Goal: Task Accomplishment & Management: Manage account settings

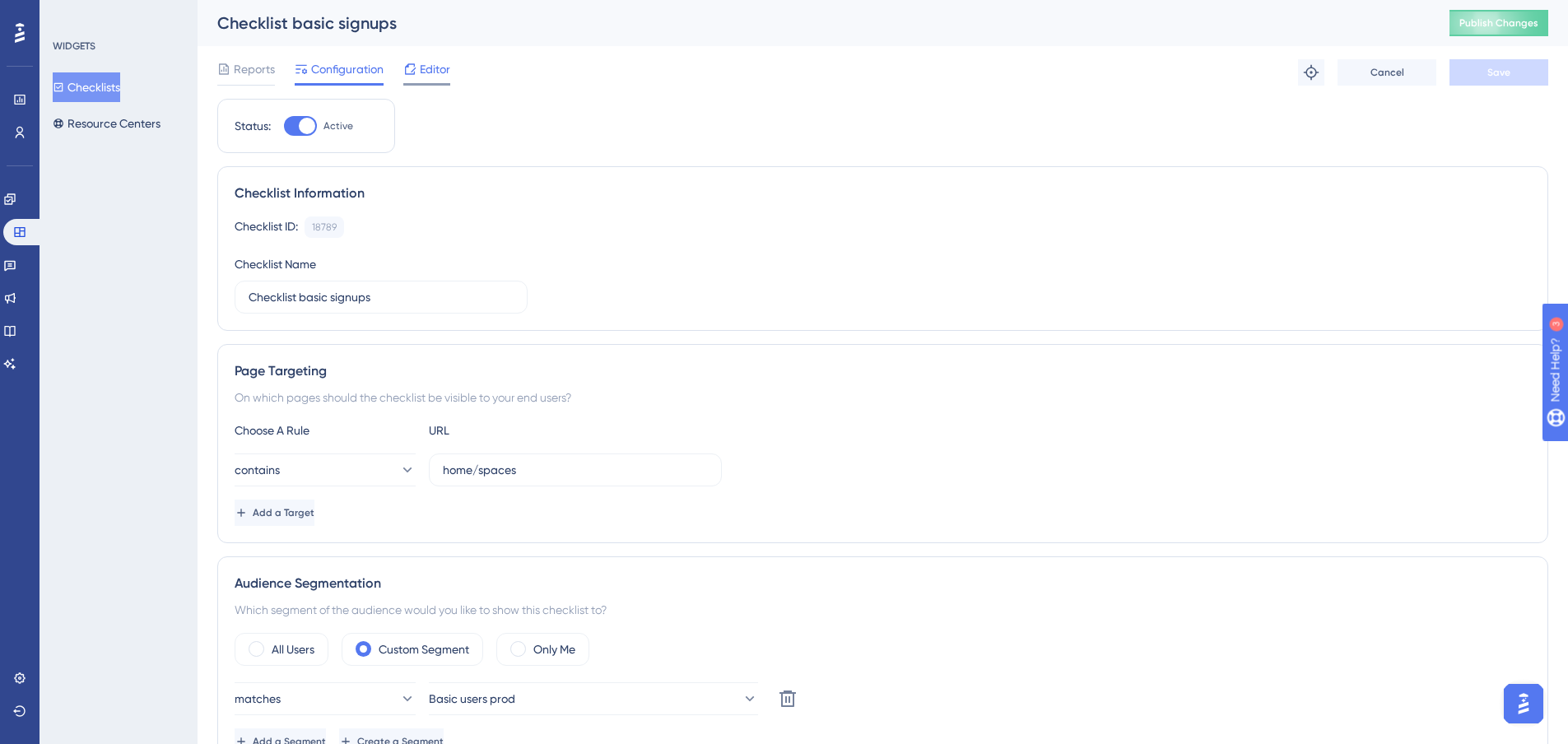
click at [446, 78] on span "Editor" at bounding box center [435, 69] width 31 height 20
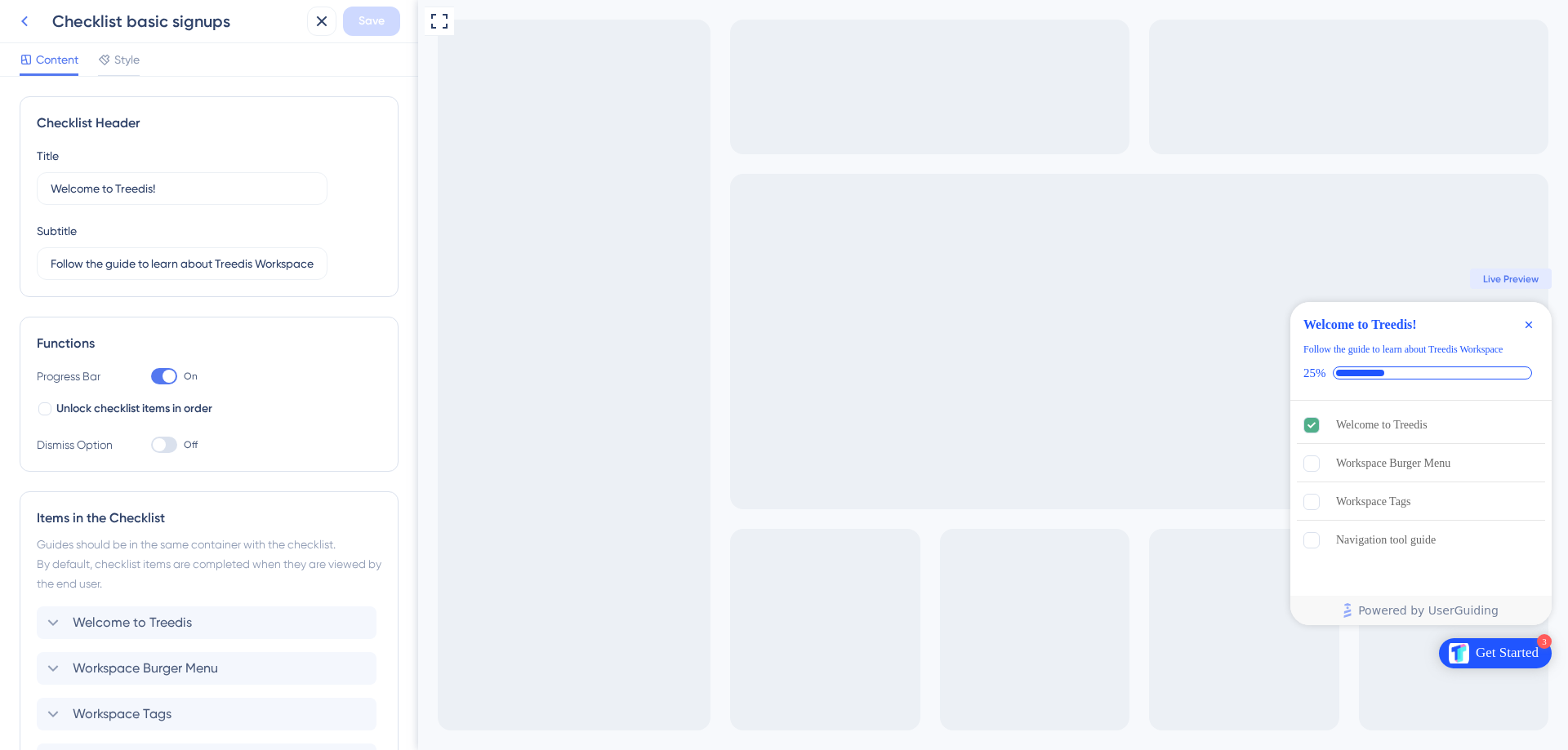
click at [30, 12] on icon at bounding box center [24, 20] width 19 height 19
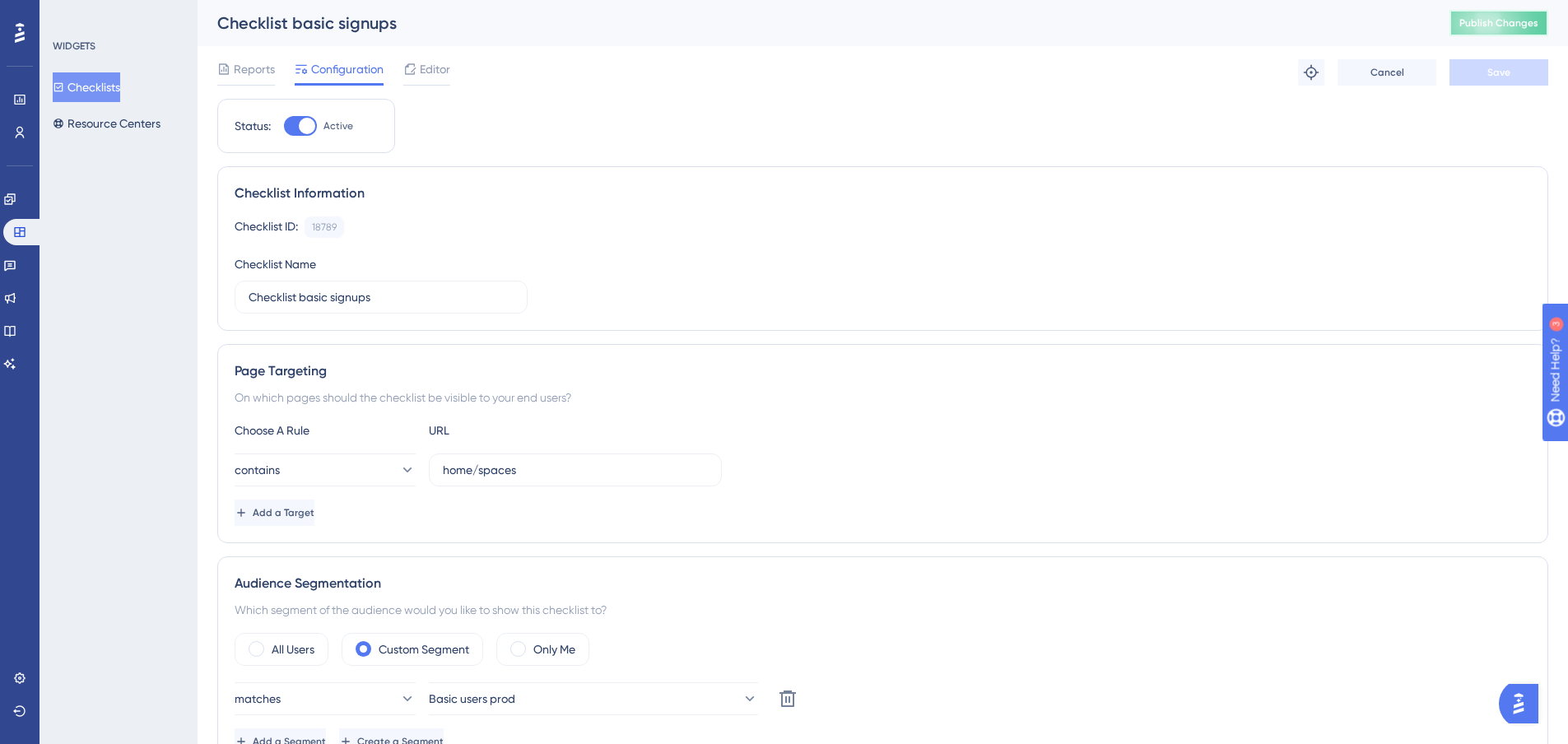
click at [1521, 19] on span "Publish Changes" at bounding box center [1499, 23] width 79 height 13
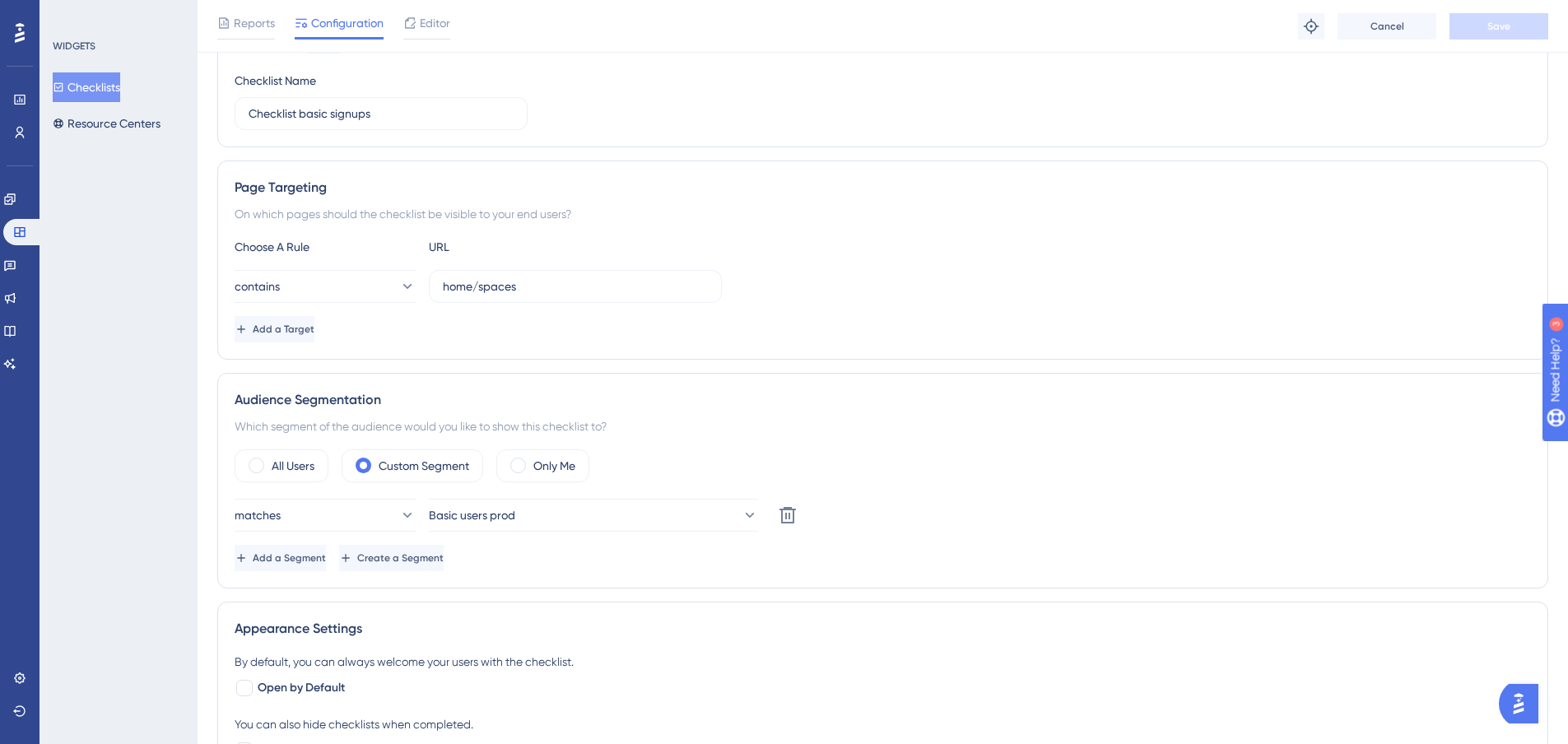
scroll to position [247, 0]
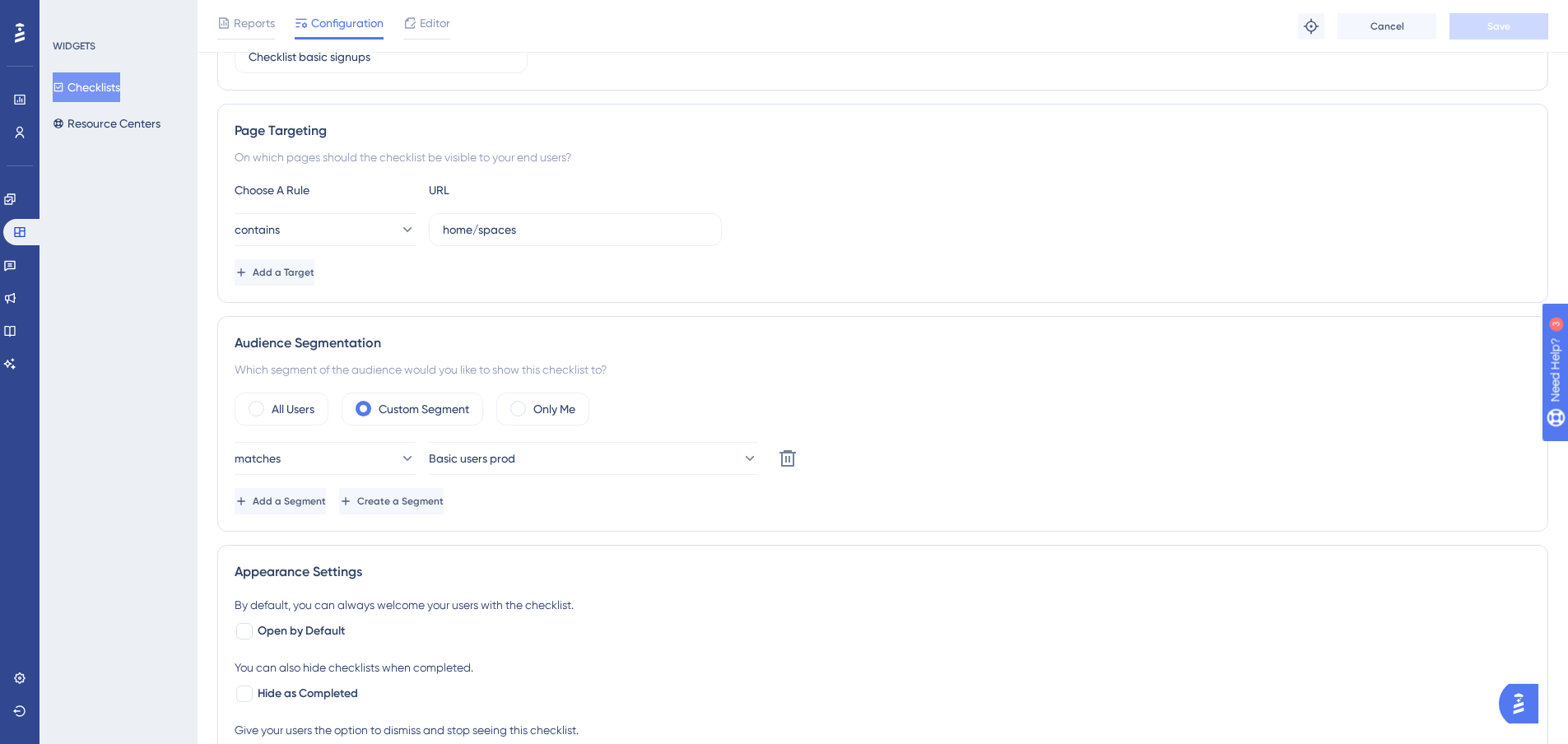
click at [0, 188] on div "Performance Users Engagement Widgets Feedback Product Updates Knowledge Base AI…" at bounding box center [20, 372] width 39 height 744
click at [15, 197] on icon at bounding box center [8, 198] width 10 height 10
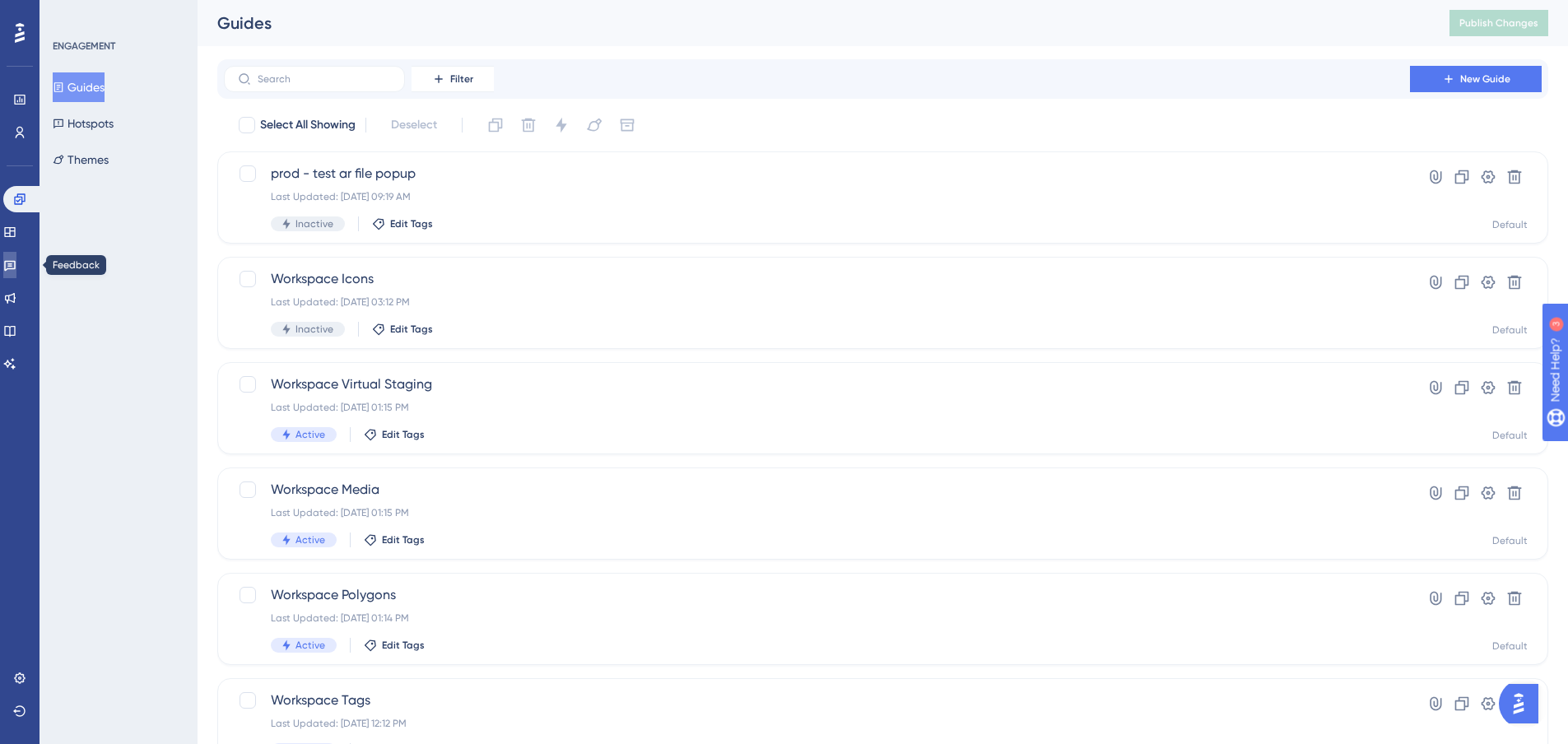
click at [16, 273] on link at bounding box center [10, 265] width 13 height 26
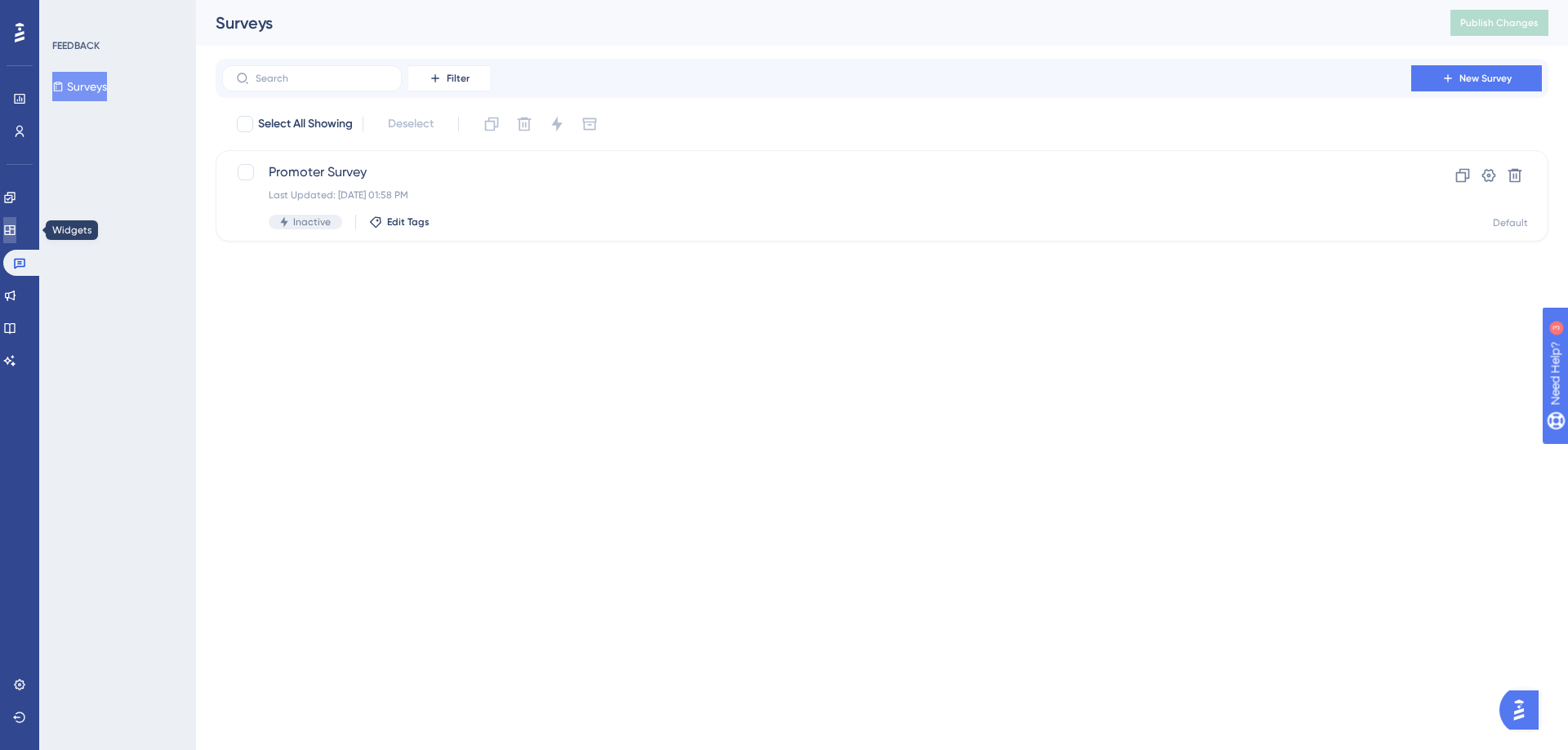
click at [15, 239] on link at bounding box center [10, 230] width 13 height 26
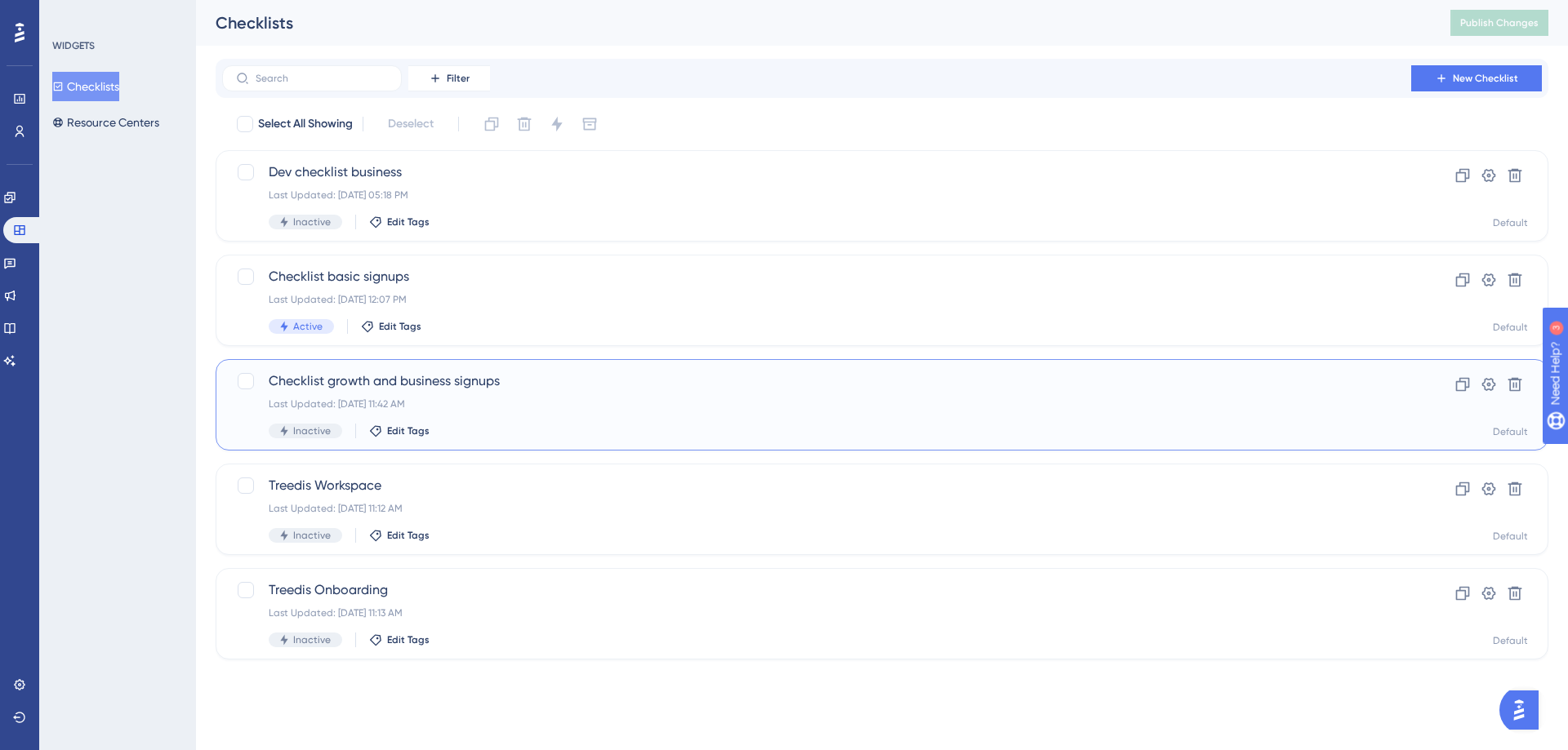
click at [484, 375] on span "Checklist growth and business signups" at bounding box center [816, 381] width 1095 height 19
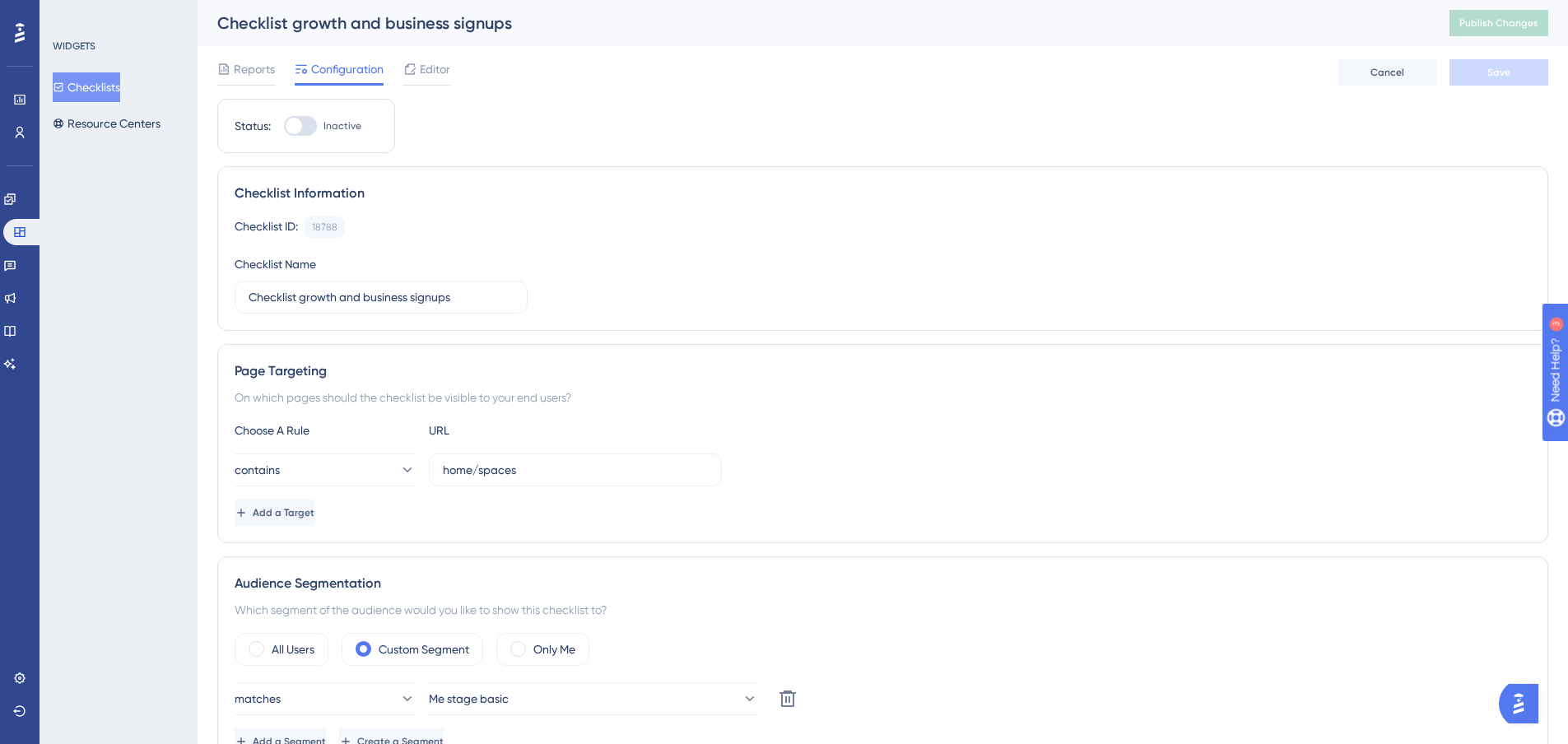
click at [312, 125] on div at bounding box center [299, 125] width 33 height 20
click at [284, 126] on input "Inactive" at bounding box center [284, 126] width 1 height 1
click at [304, 131] on div at bounding box center [307, 126] width 17 height 17
click at [284, 127] on input "Active" at bounding box center [284, 126] width 1 height 1
checkbox input "false"
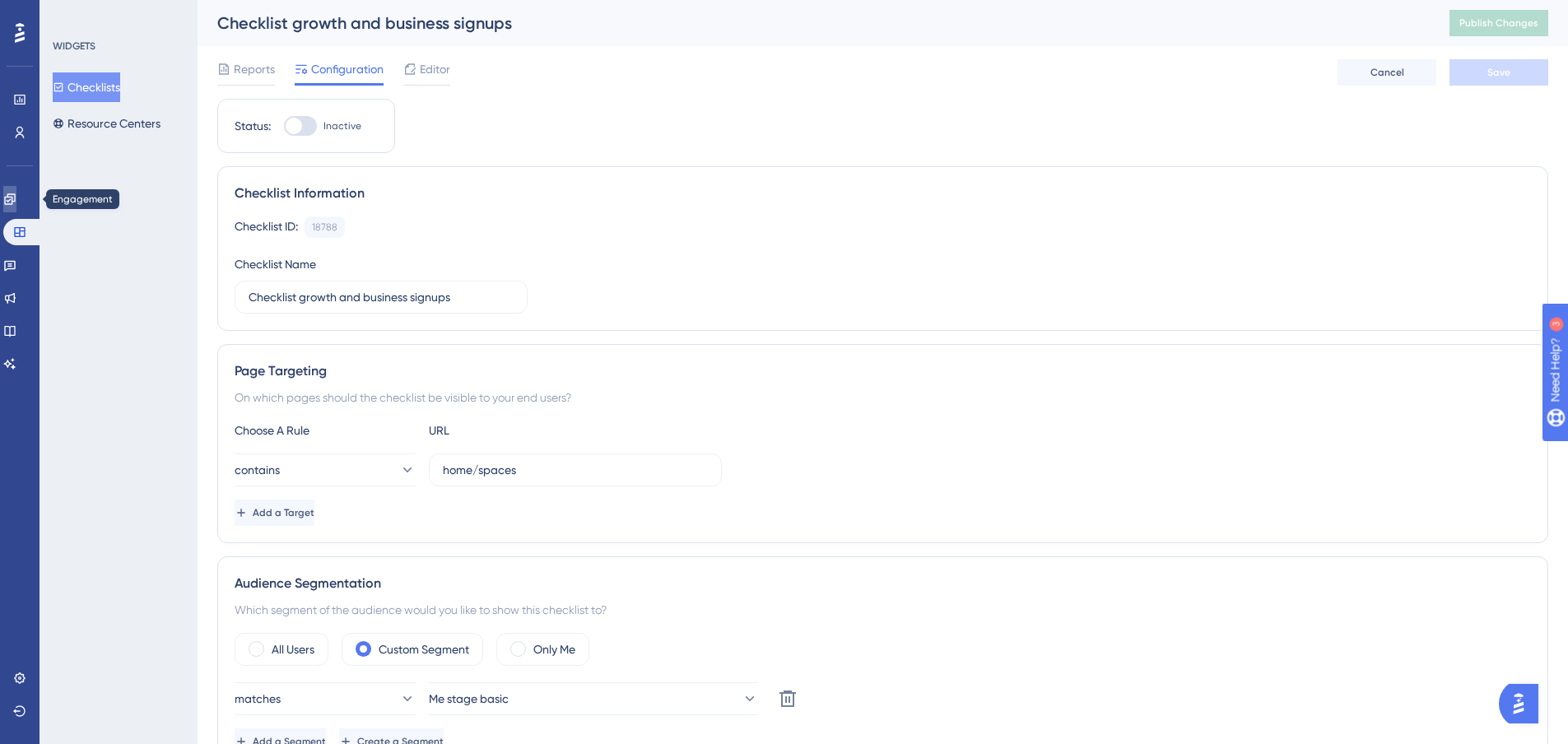
click at [17, 203] on icon at bounding box center [10, 200] width 13 height 13
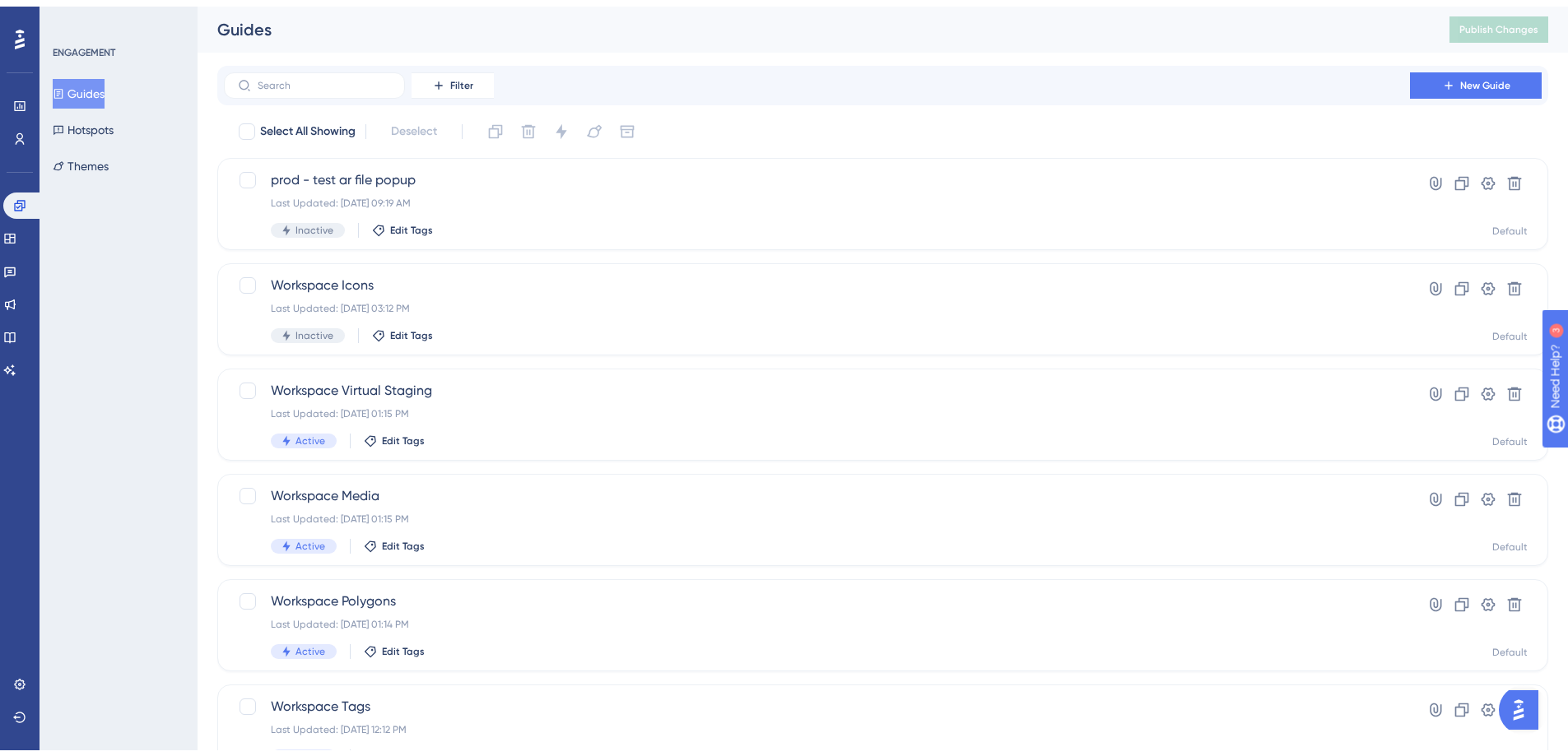
scroll to position [521, 0]
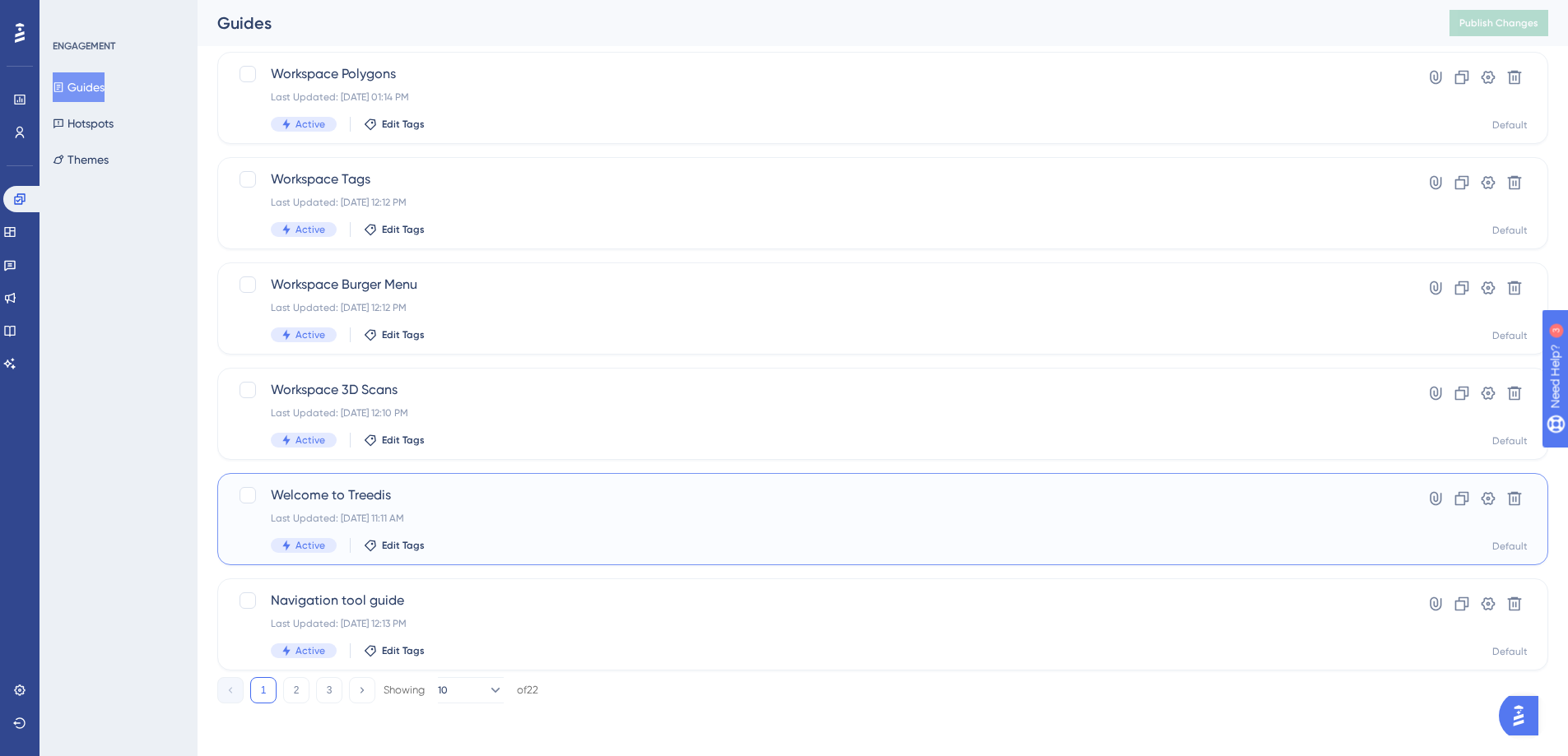
click at [365, 492] on span "Welcome to Treedis" at bounding box center [816, 495] width 1092 height 20
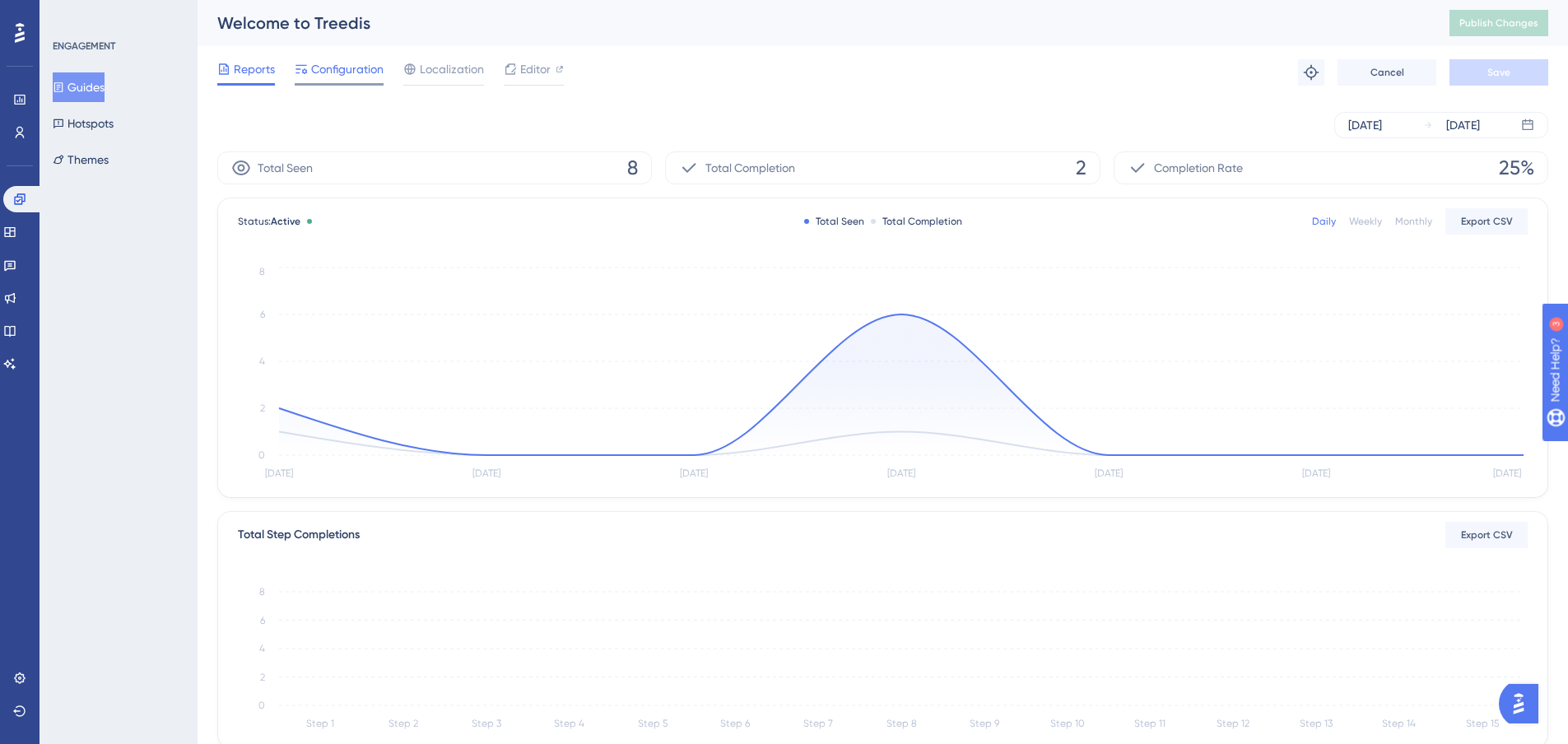
click at [340, 73] on span "Configuration" at bounding box center [348, 69] width 73 height 20
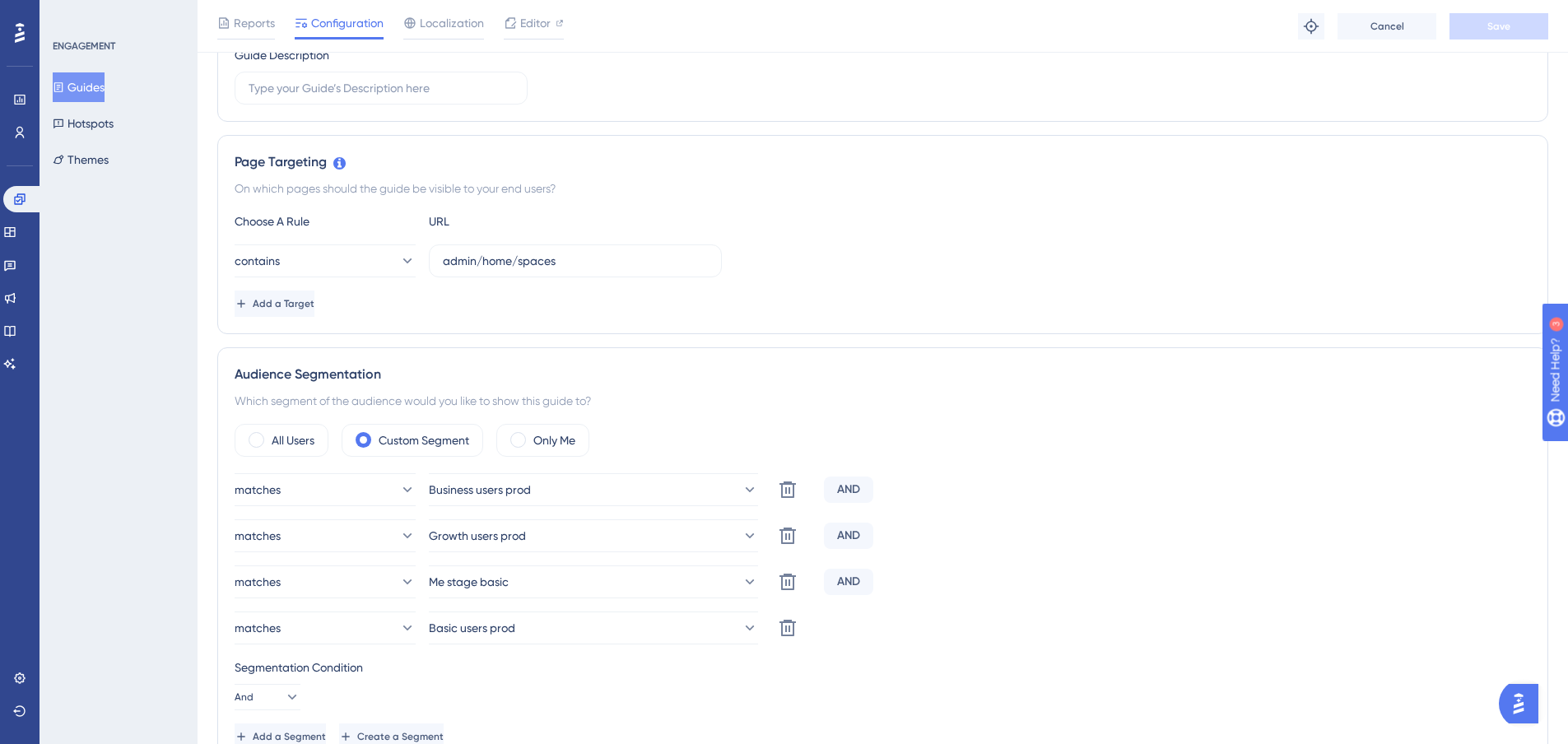
scroll to position [329, 0]
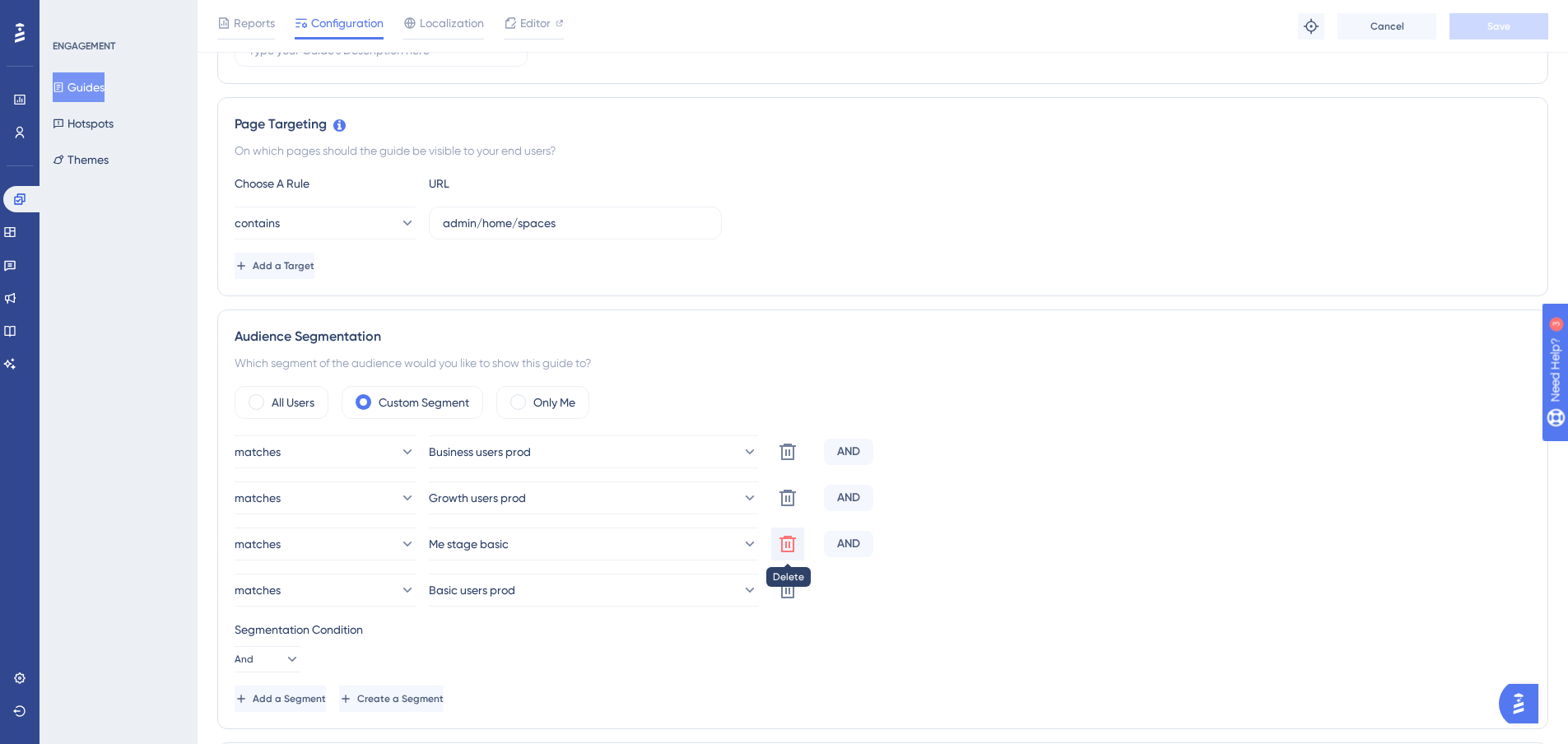
click at [789, 543] on icon at bounding box center [788, 544] width 17 height 17
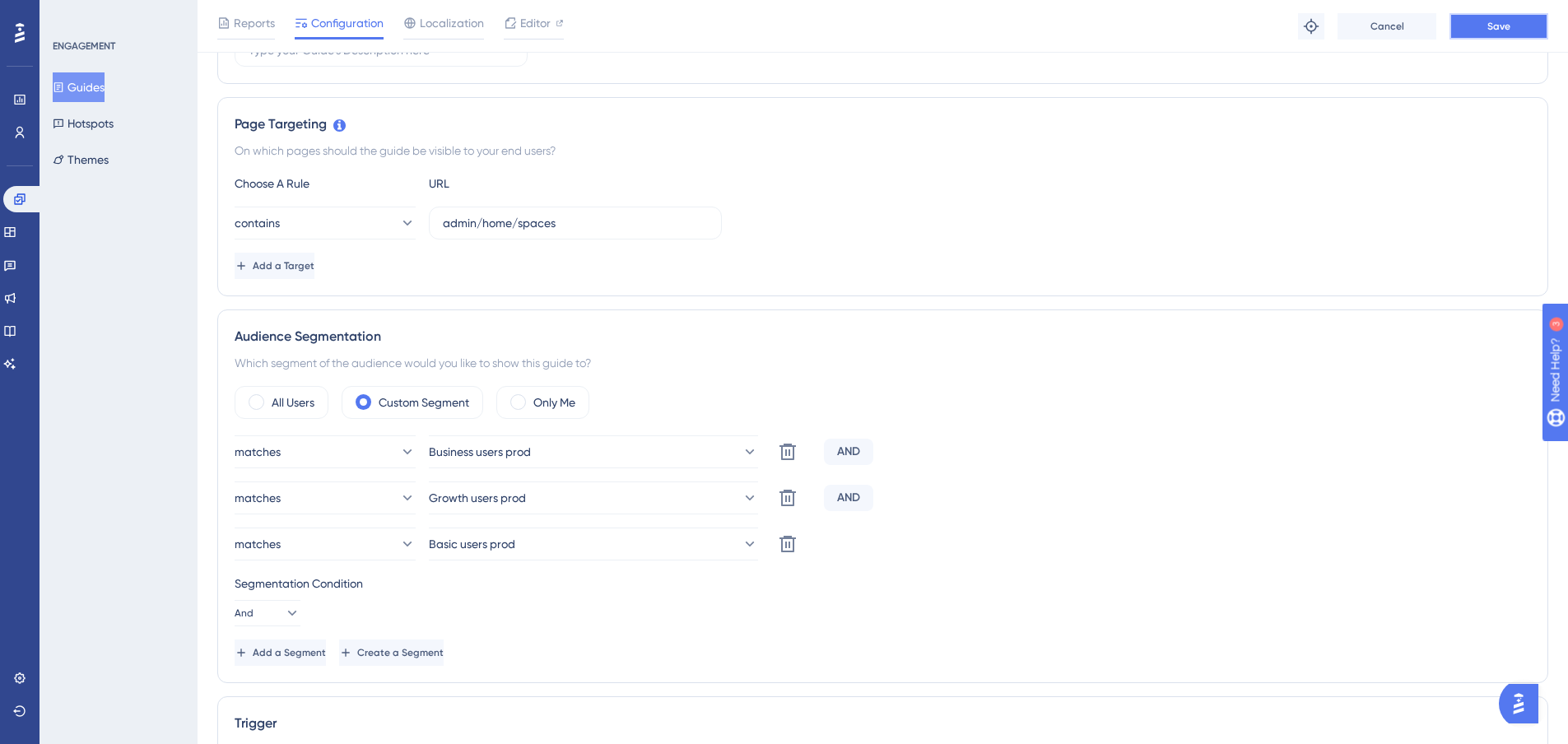
click at [1479, 38] on button "Save" at bounding box center [1499, 26] width 99 height 26
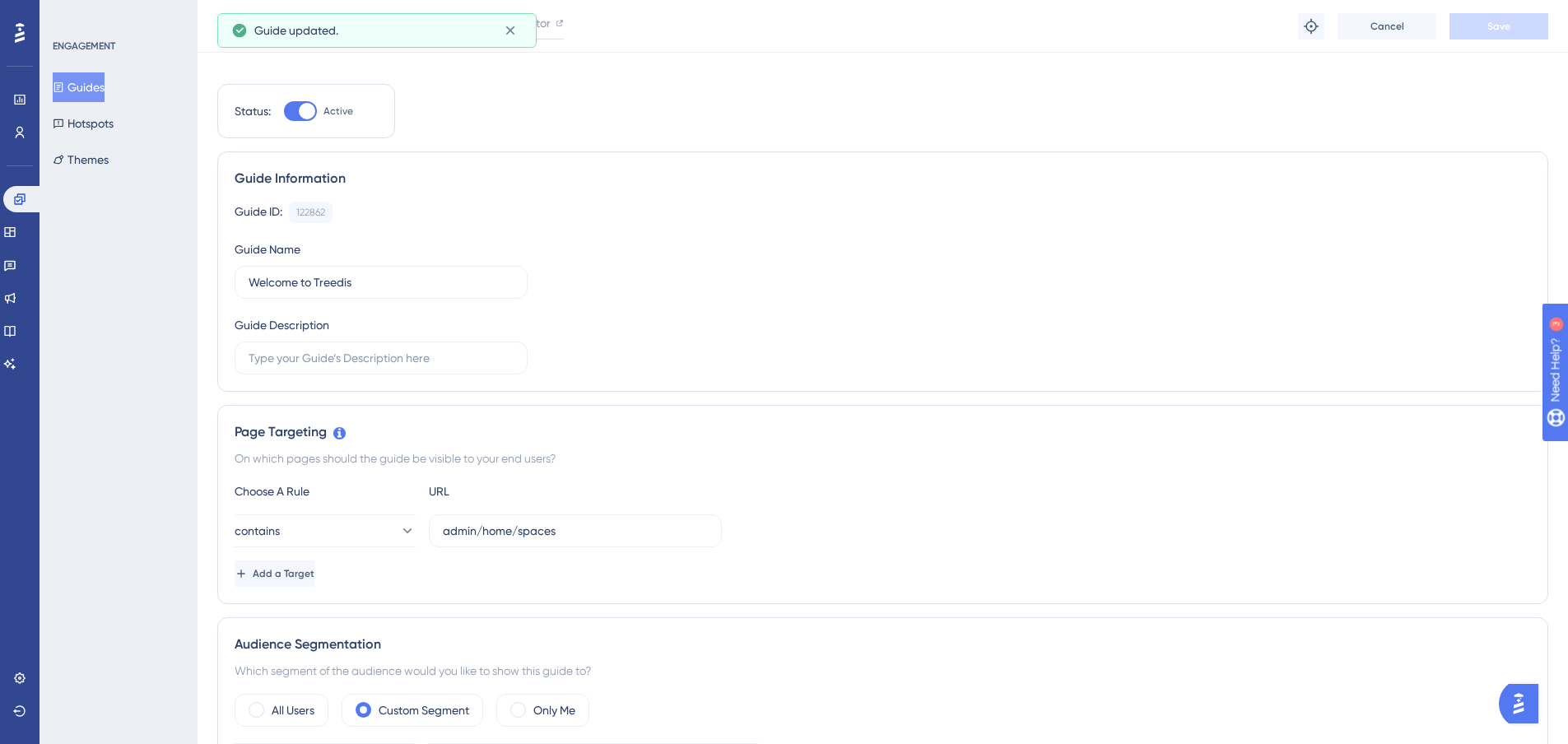
scroll to position [0, 0]
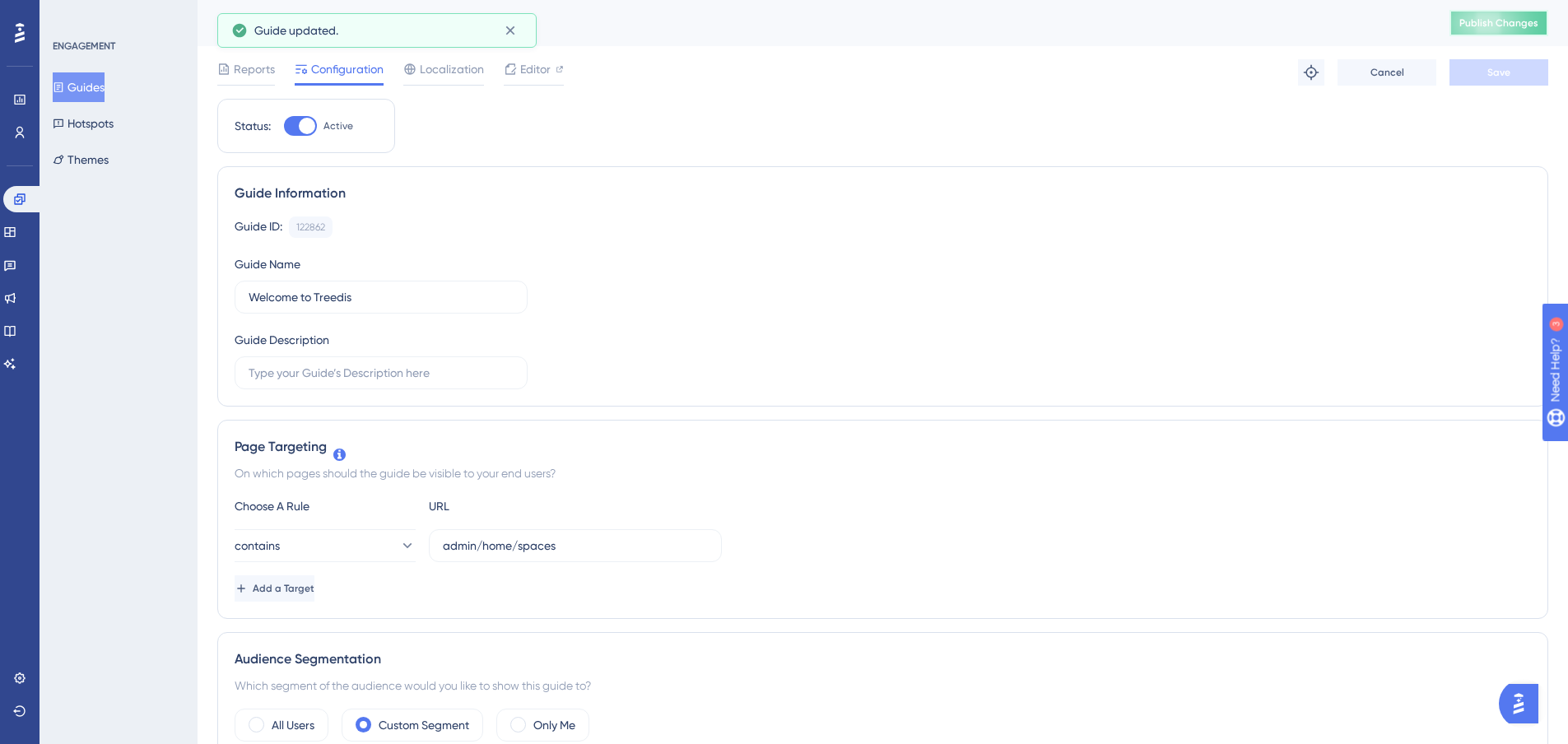
click at [1522, 31] on button "Publish Changes" at bounding box center [1499, 23] width 99 height 26
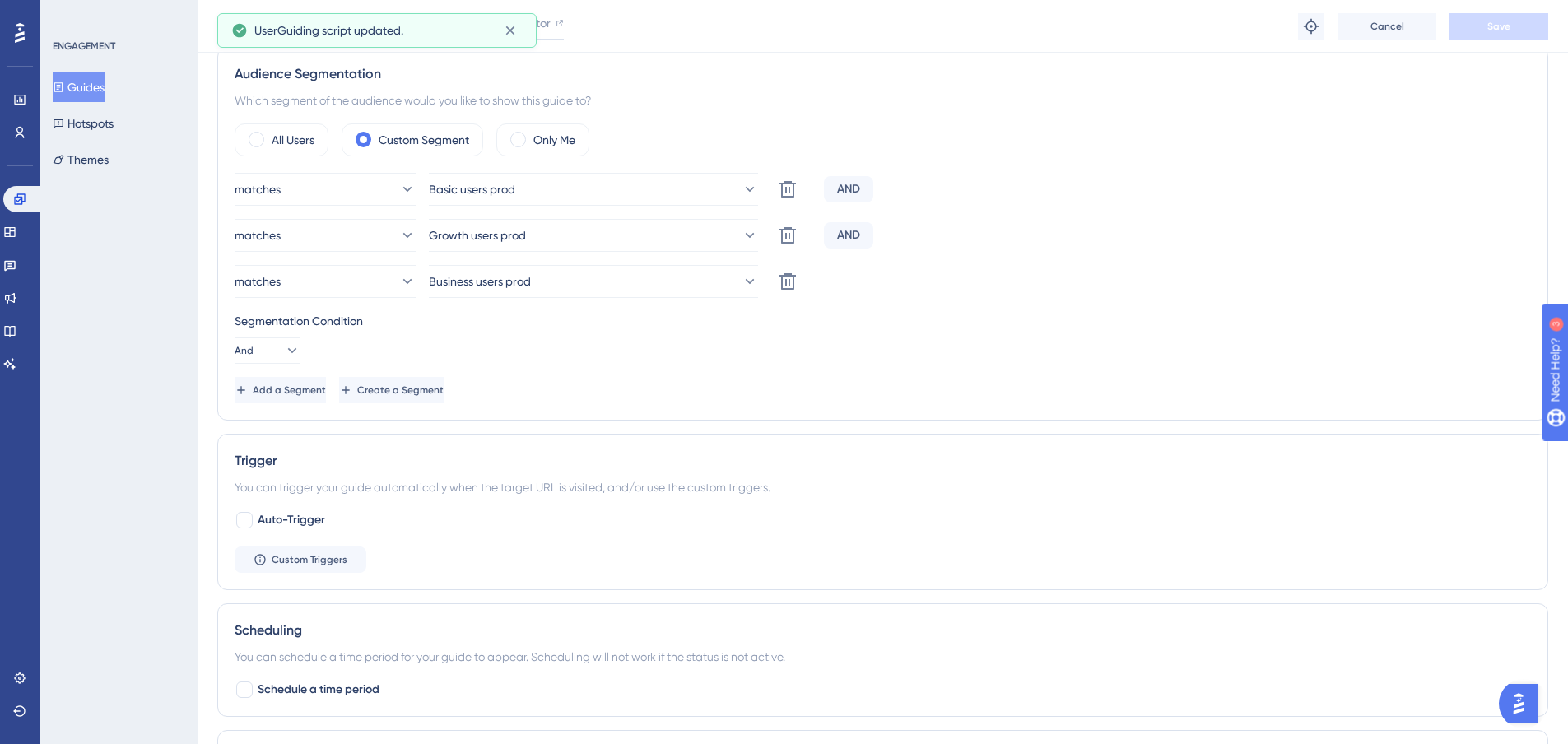
scroll to position [587, 0]
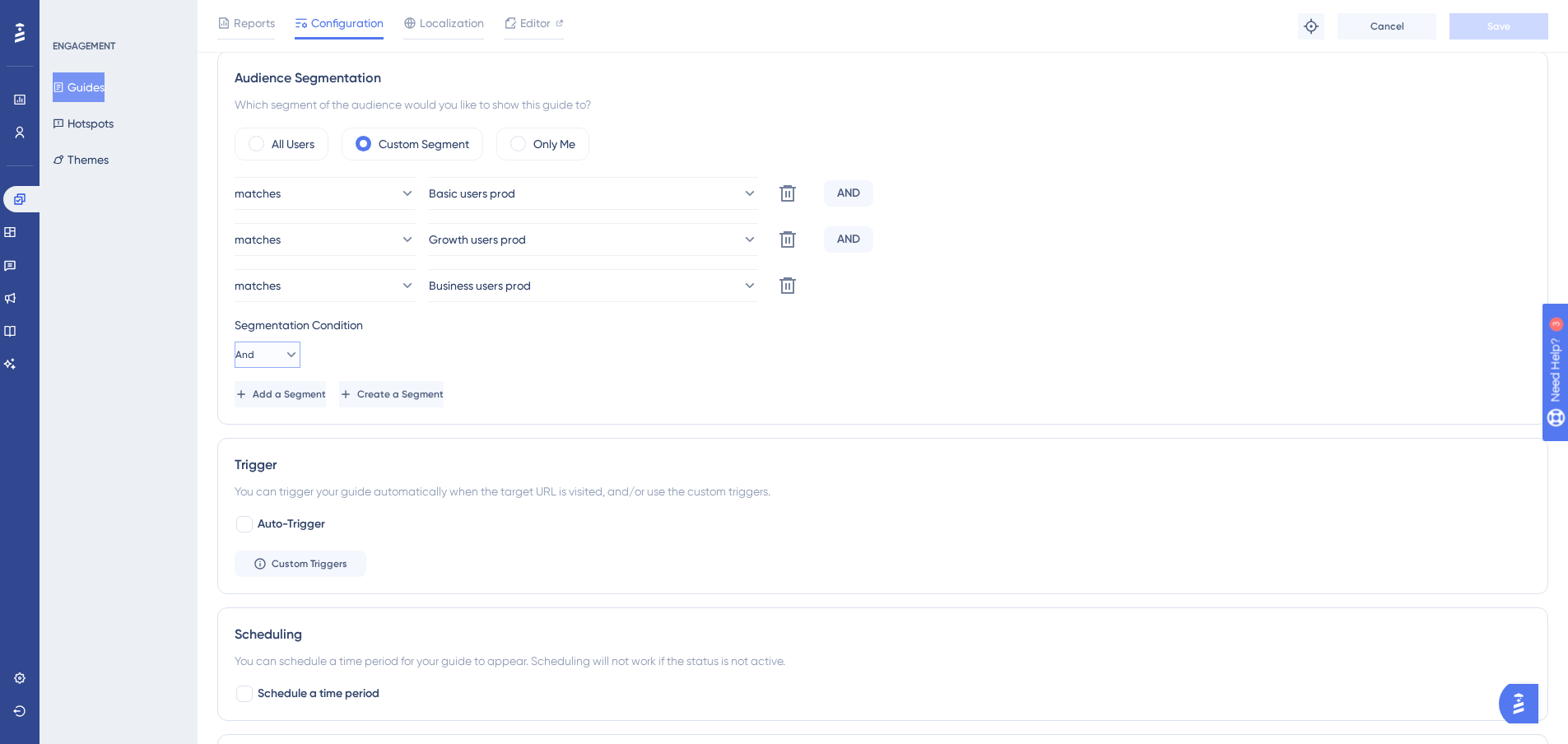
click at [271, 359] on button "And" at bounding box center [268, 354] width 66 height 26
click at [838, 245] on div "AND" at bounding box center [848, 240] width 49 height 26
click at [284, 356] on icon at bounding box center [292, 355] width 17 height 17
click at [263, 445] on div "Or Or" at bounding box center [268, 434] width 32 height 33
click at [1486, 32] on button "Save" at bounding box center [1499, 26] width 99 height 26
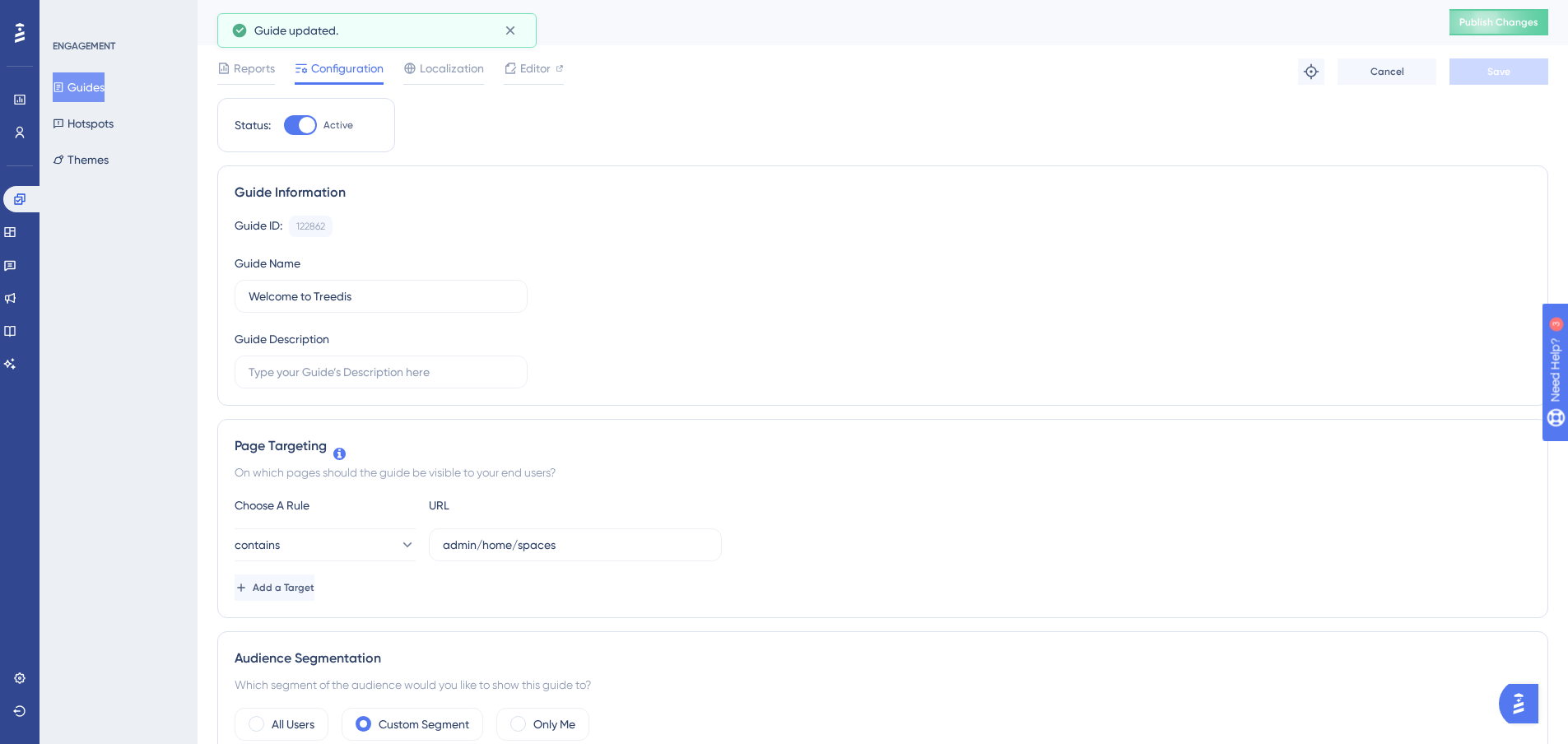
scroll to position [0, 0]
click at [1531, 34] on button "Publish Changes" at bounding box center [1499, 23] width 99 height 26
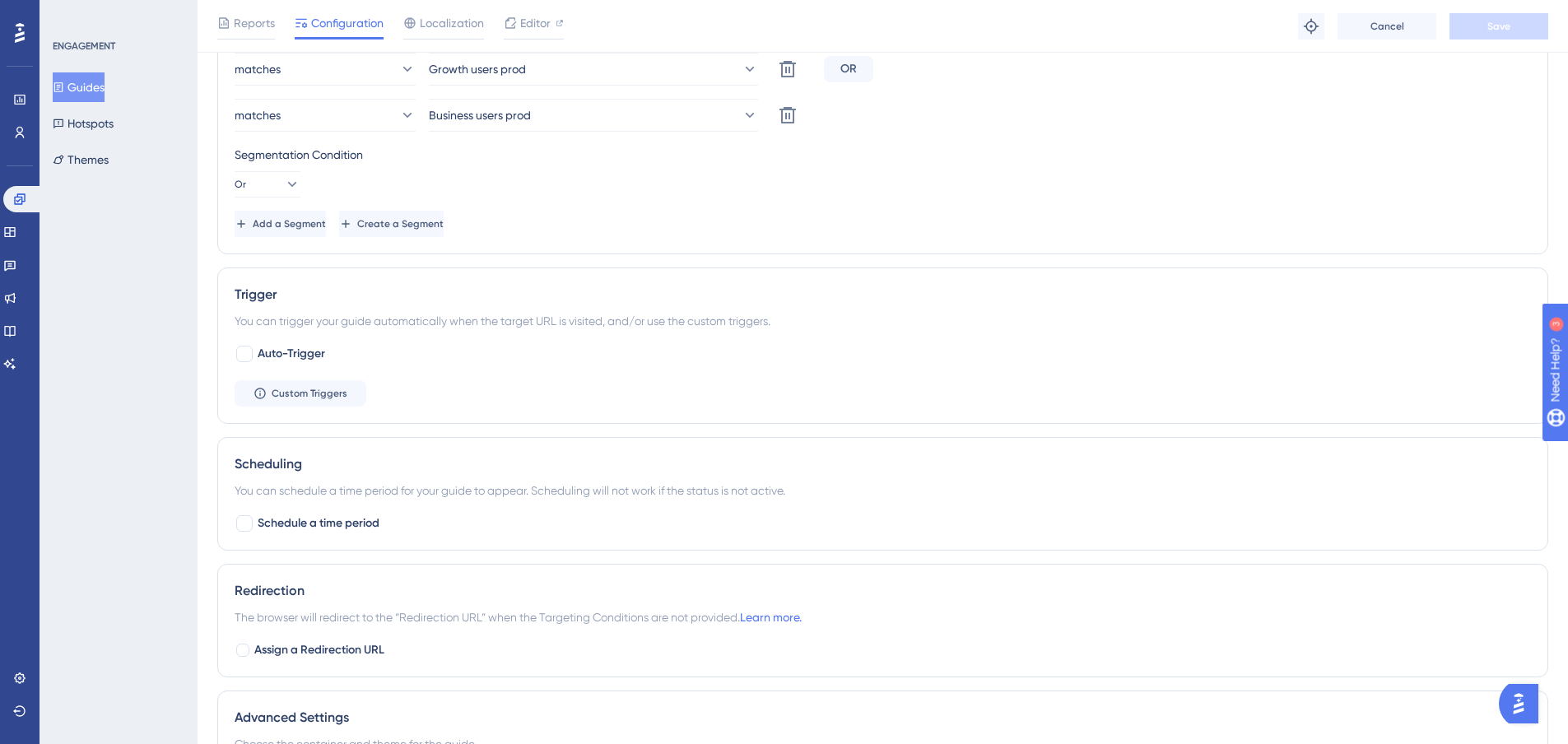
scroll to position [823, 0]
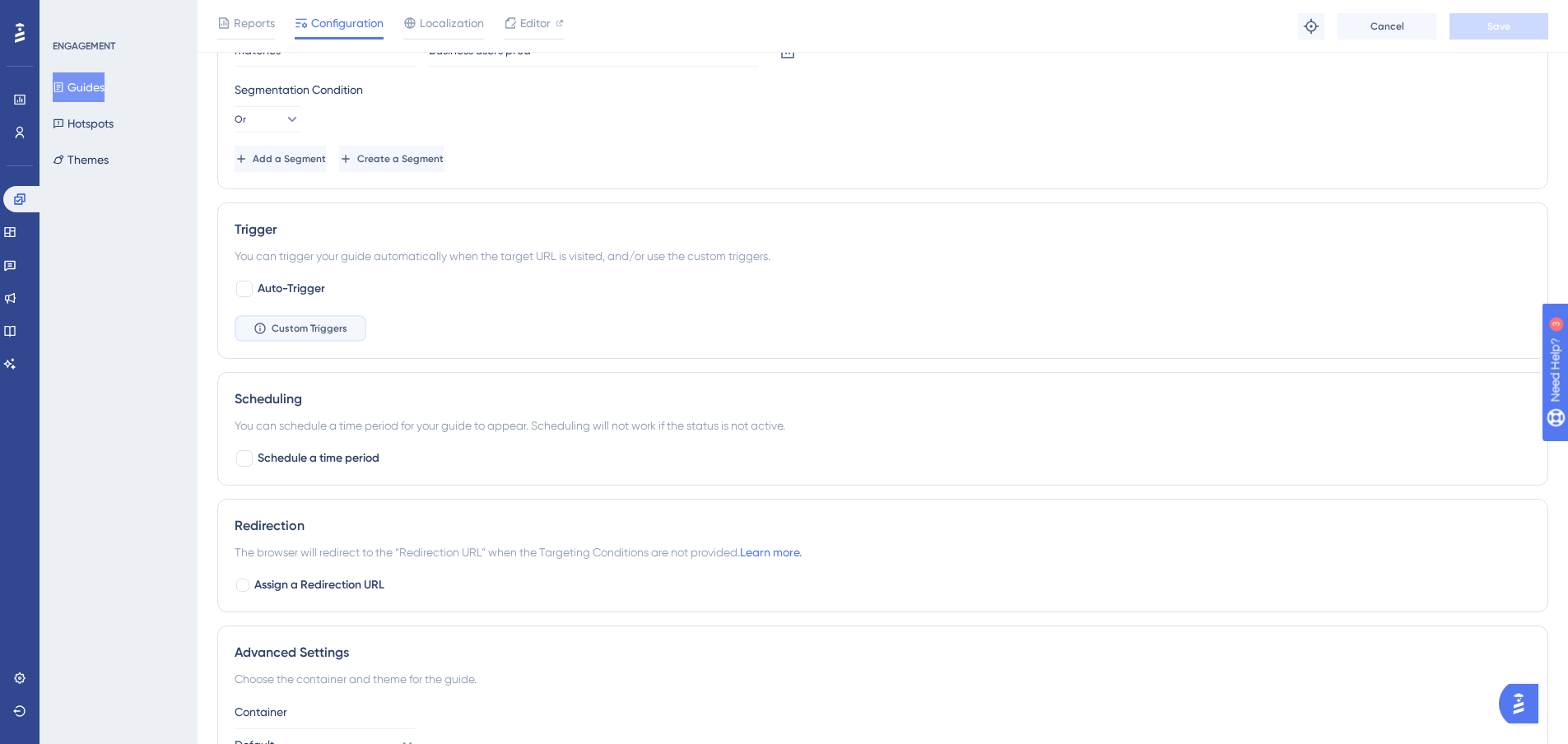
click at [320, 333] on span "Custom Triggers" at bounding box center [309, 328] width 76 height 13
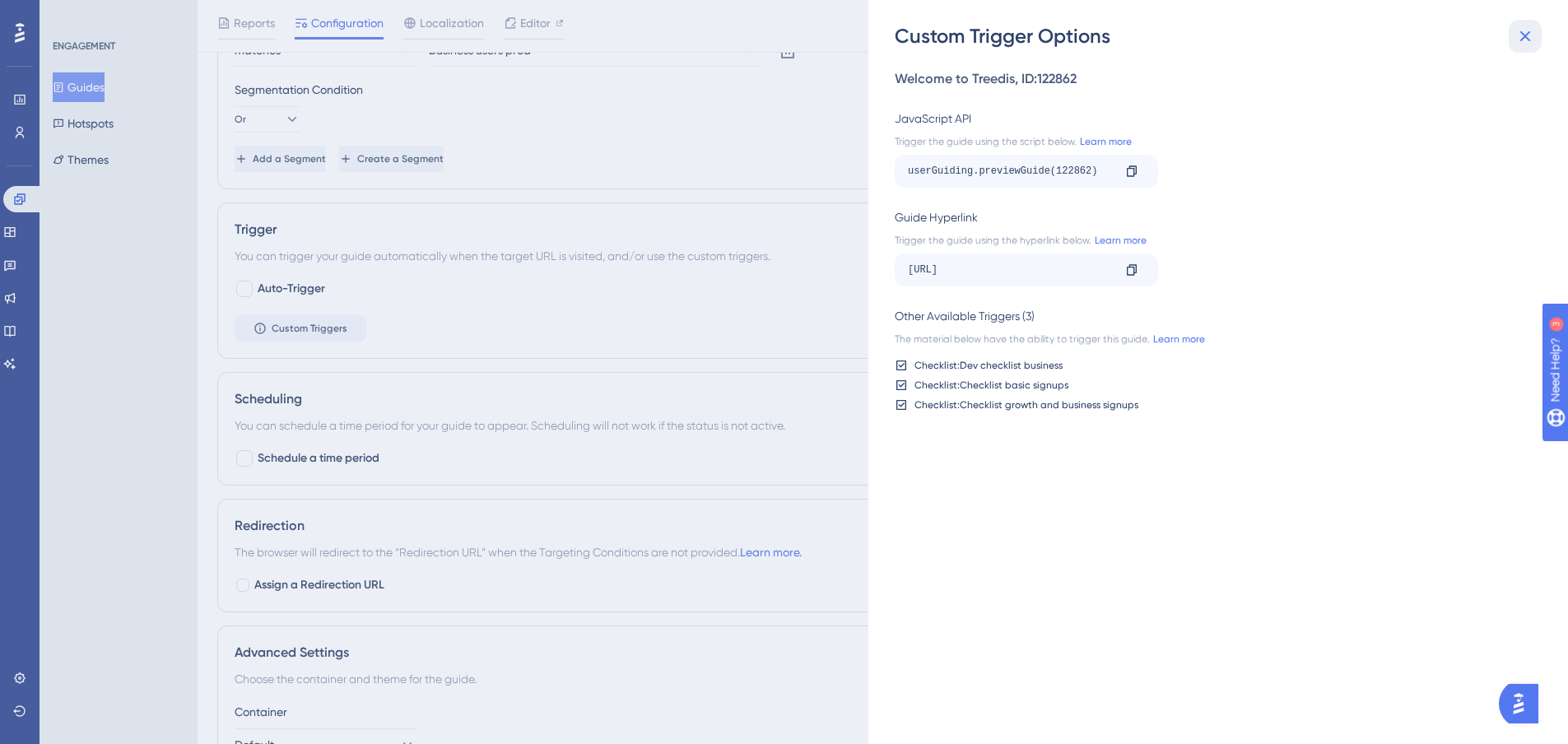
click at [1521, 45] on icon at bounding box center [1525, 35] width 20 height 20
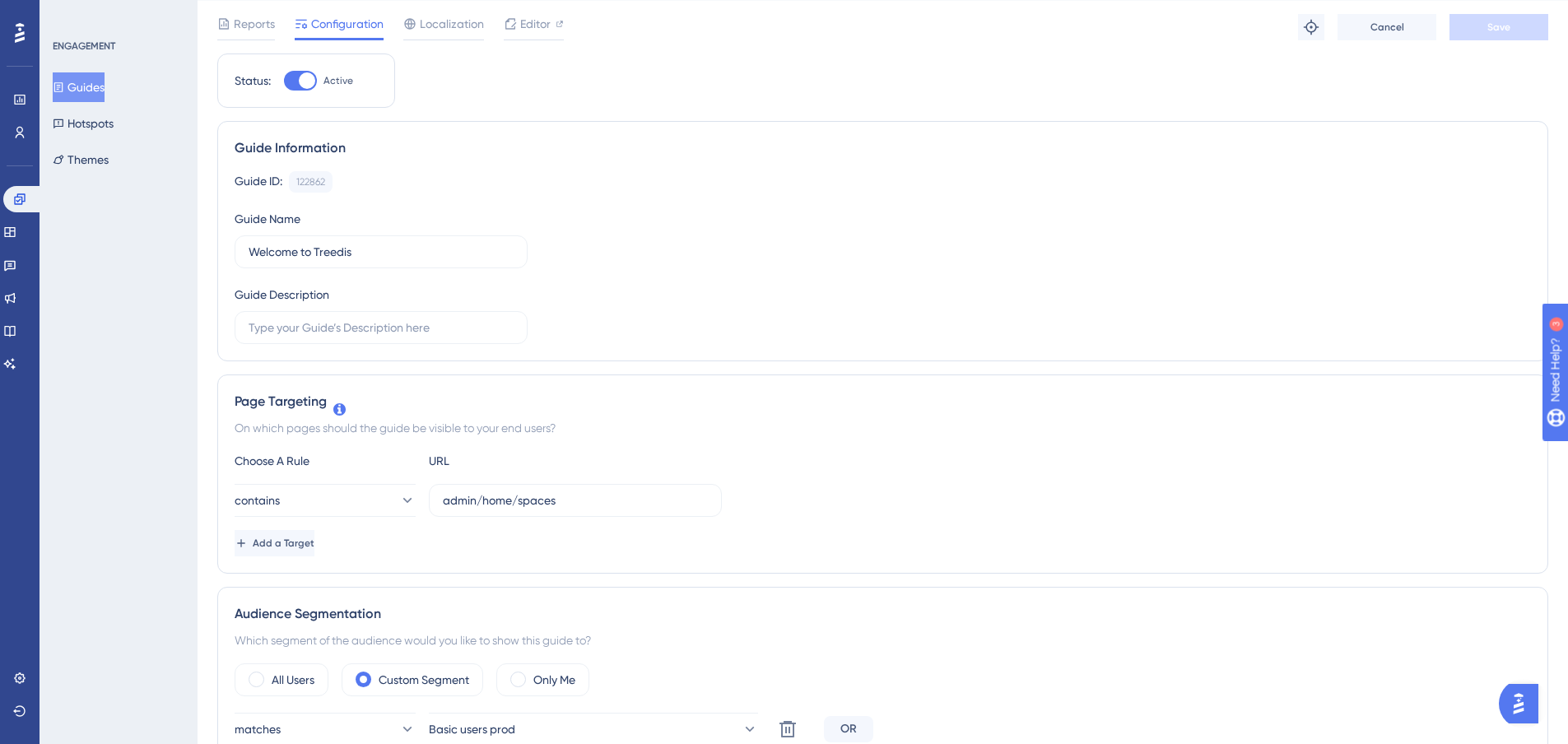
scroll to position [0, 0]
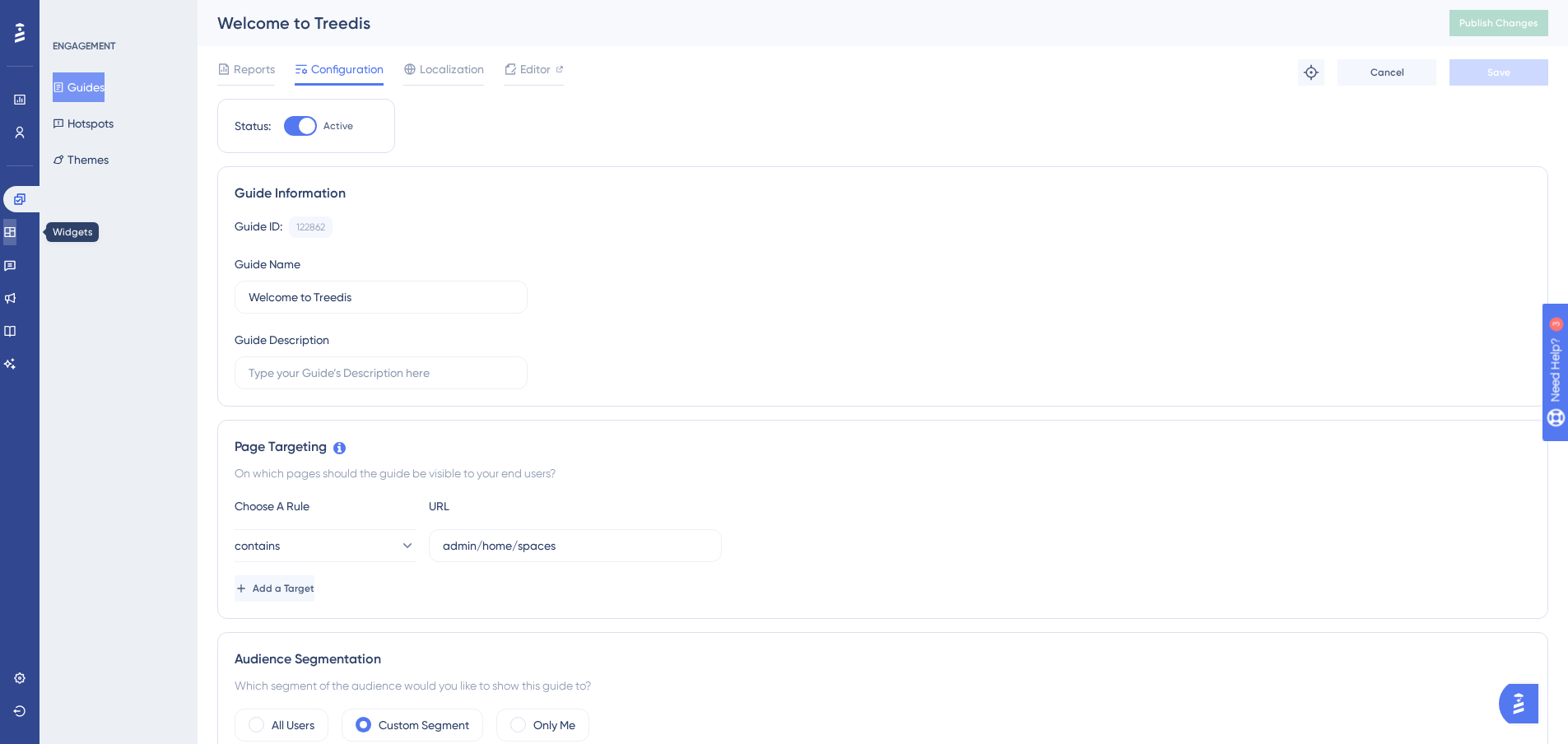
click at [17, 235] on icon at bounding box center [10, 232] width 13 height 13
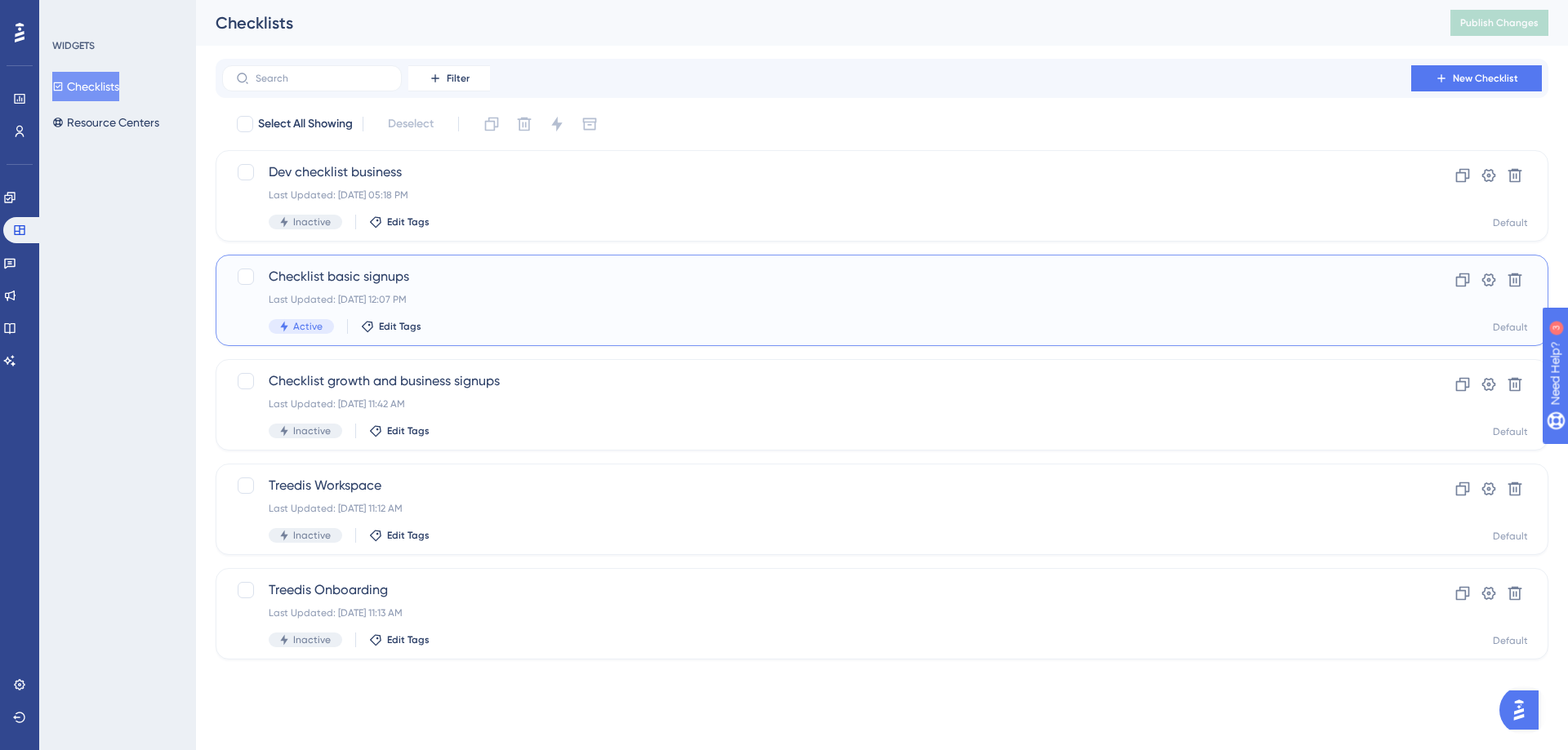
click at [379, 271] on span "Checklist basic signups" at bounding box center [816, 277] width 1095 height 19
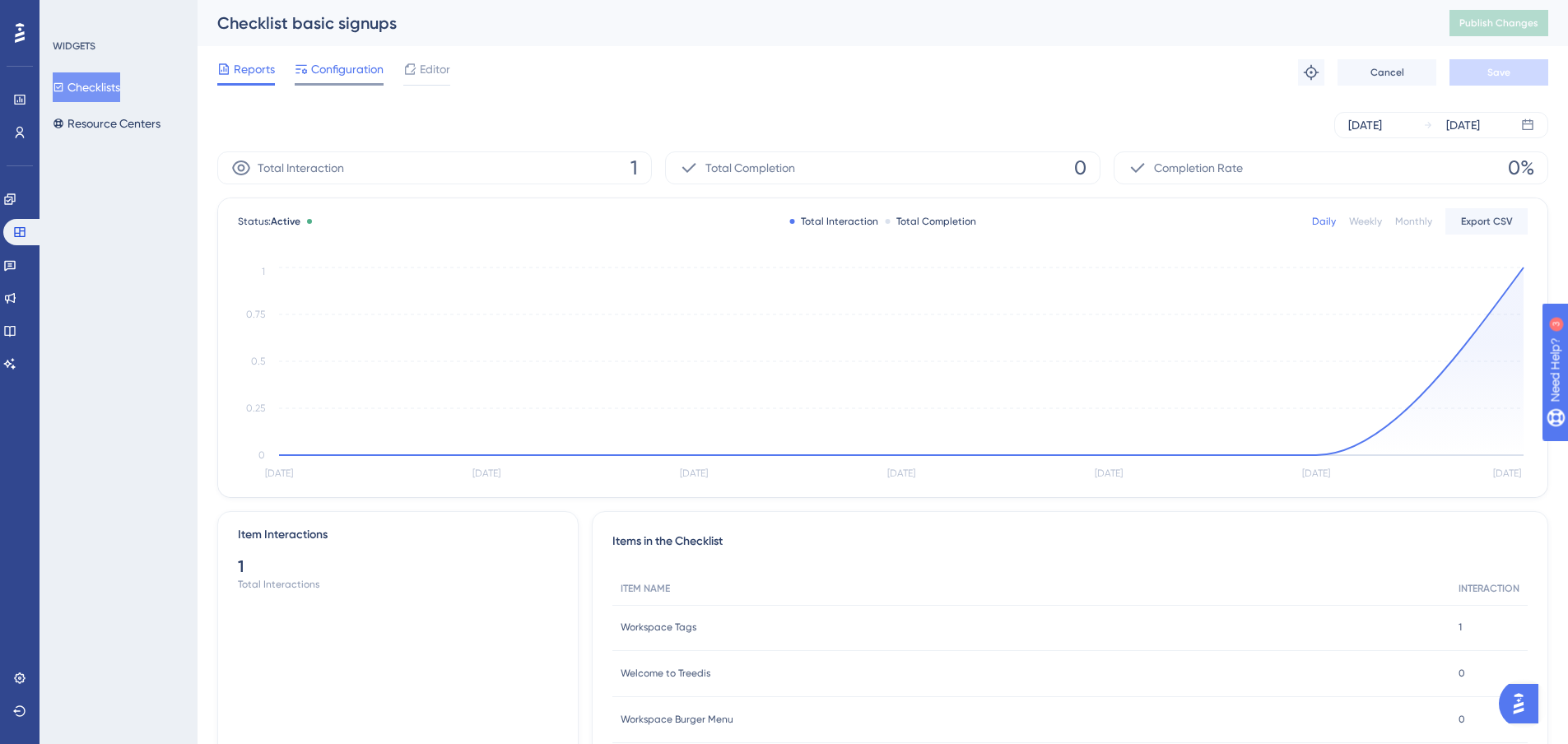
click at [372, 79] on div "Configuration" at bounding box center [339, 73] width 89 height 26
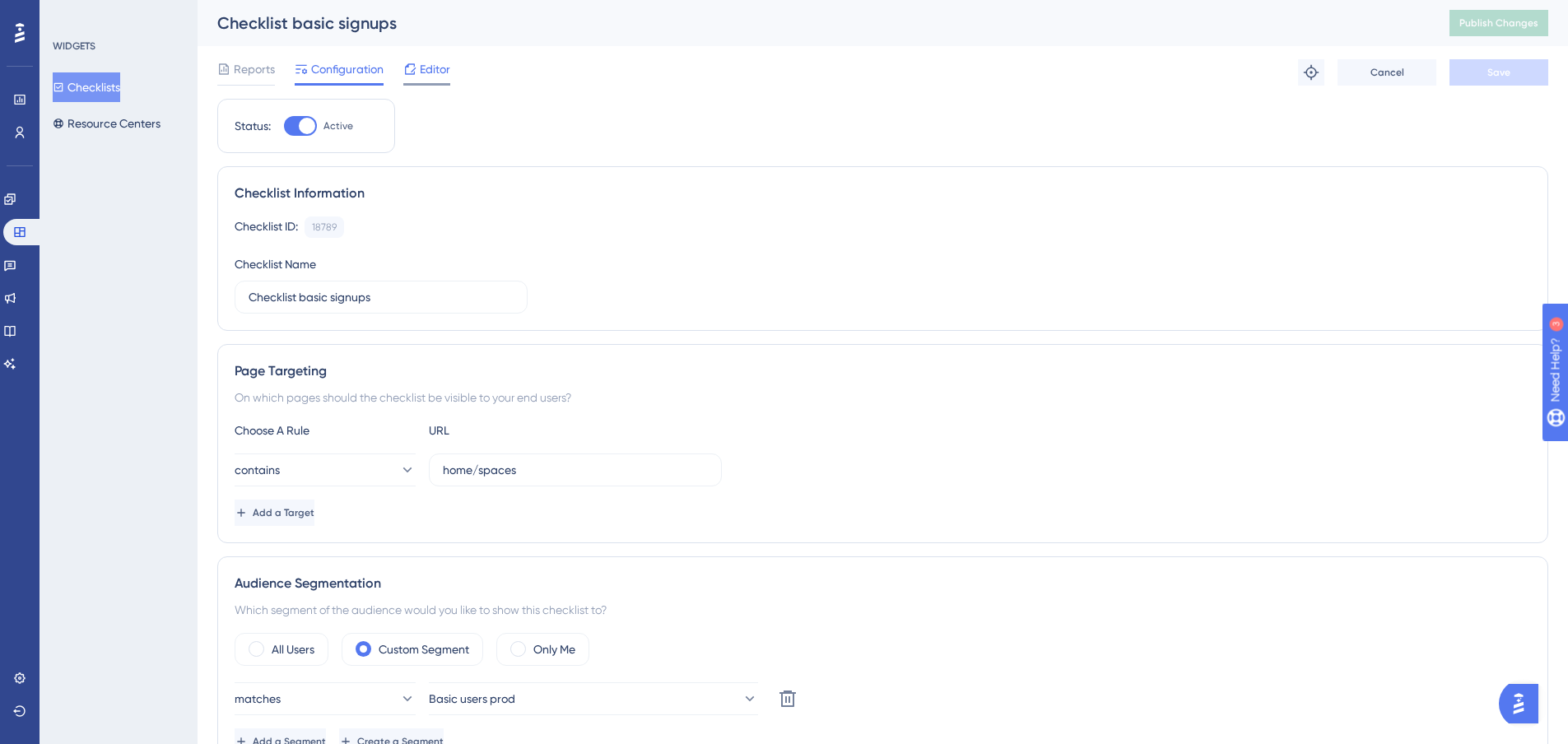
click at [441, 68] on span "Editor" at bounding box center [435, 69] width 31 height 20
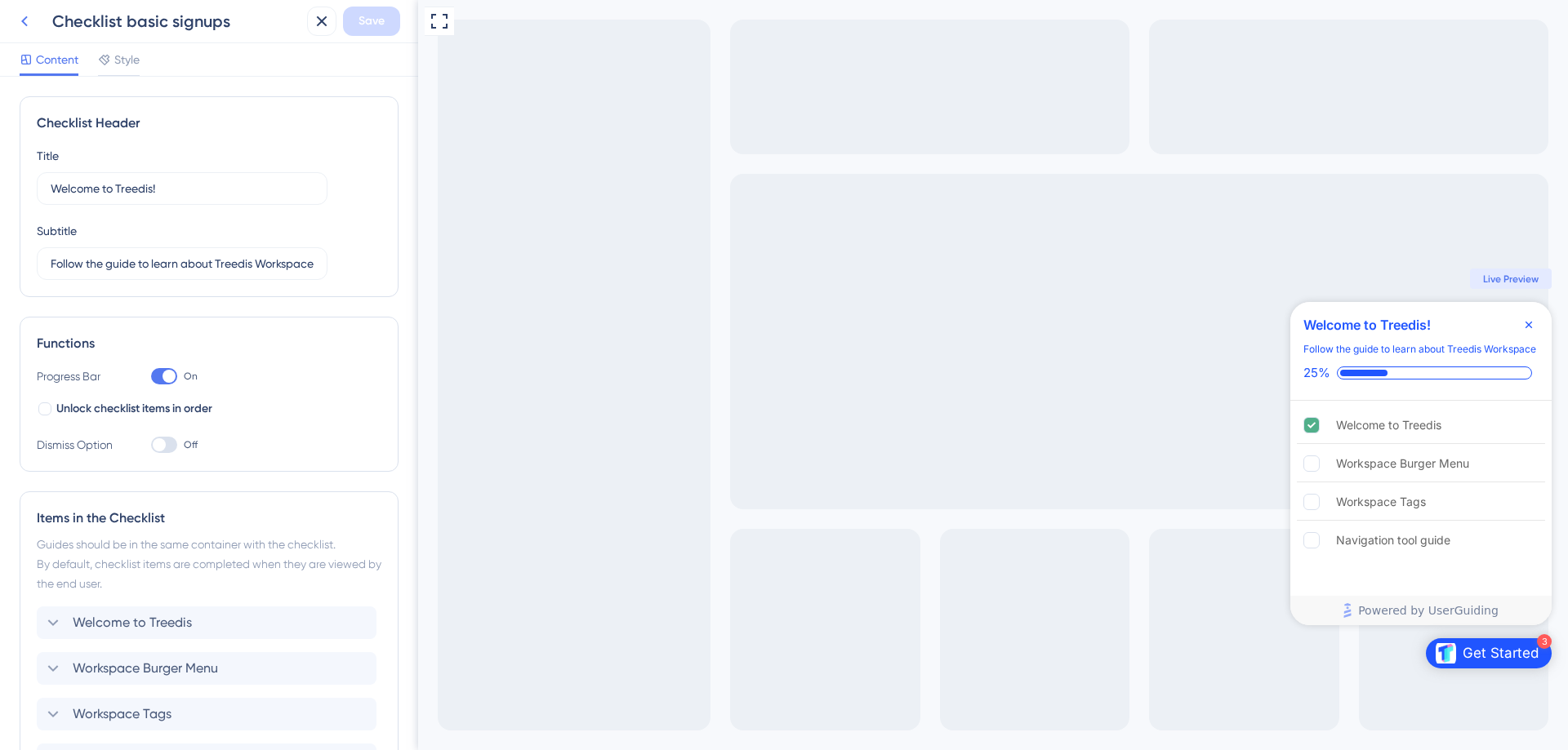
click at [24, 14] on icon at bounding box center [24, 20] width 19 height 19
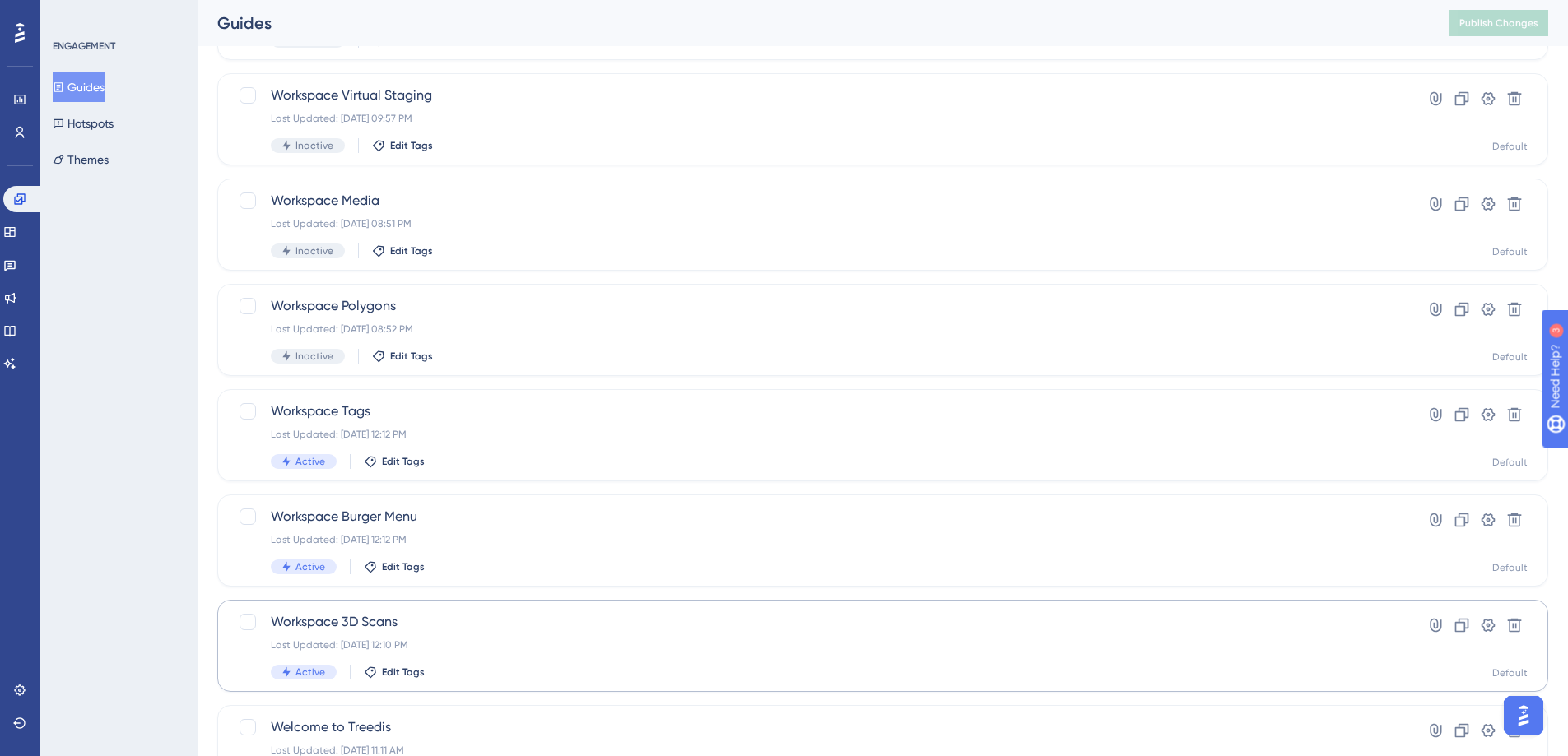
scroll to position [274, 0]
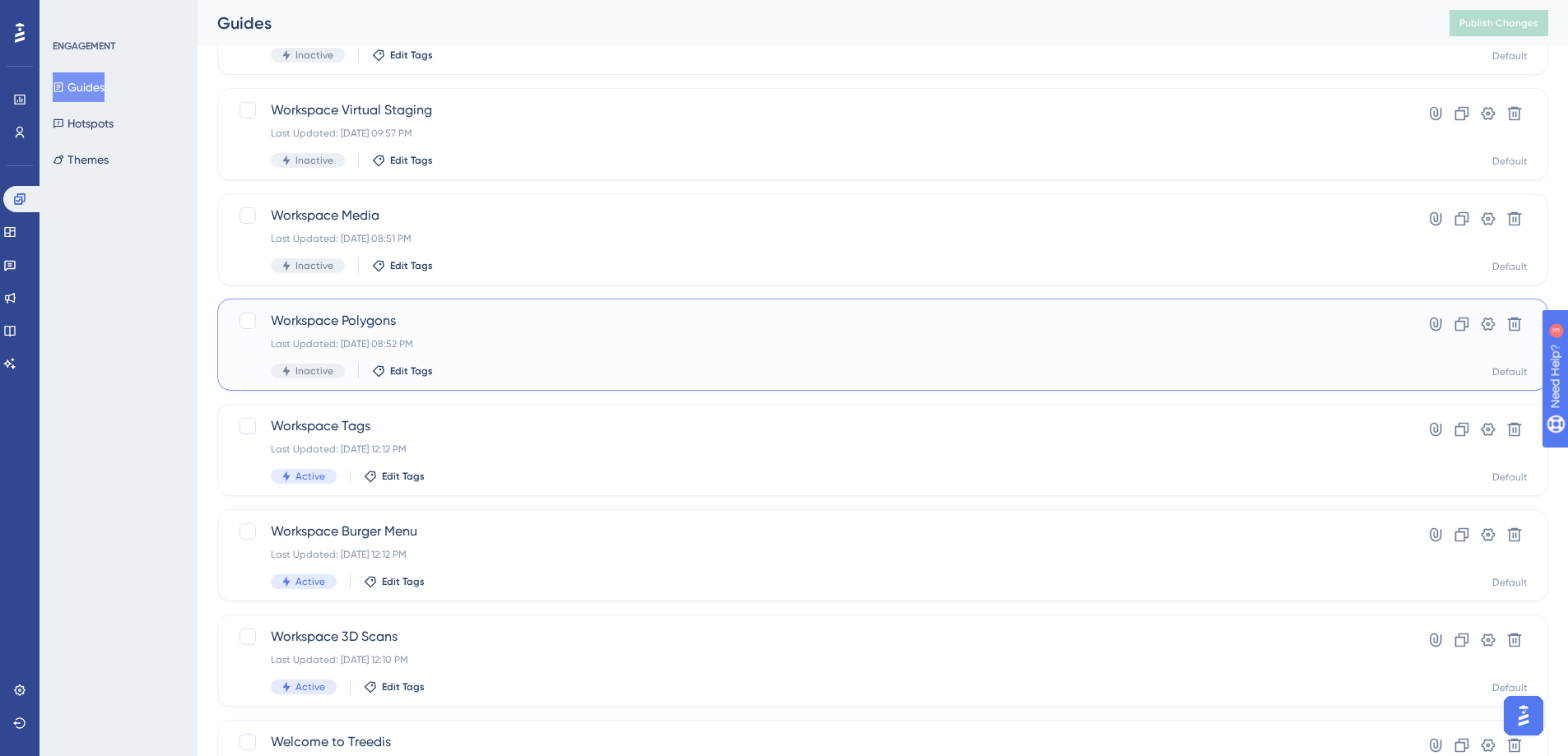
click at [366, 323] on span "Workspace Polygons" at bounding box center [816, 321] width 1092 height 20
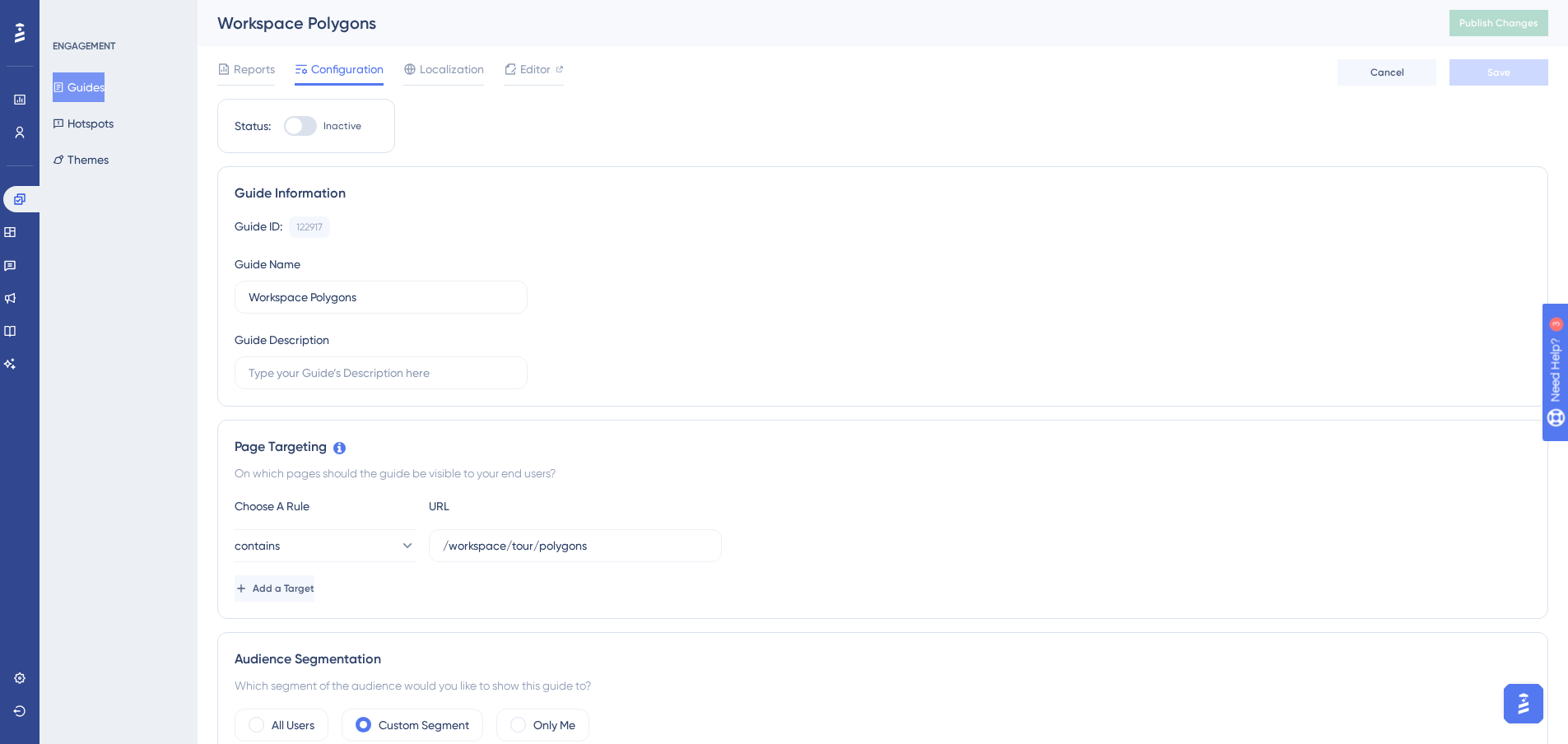
click at [307, 130] on div at bounding box center [299, 125] width 33 height 20
click at [284, 127] on input "Inactive" at bounding box center [284, 126] width 1 height 1
checkbox input "true"
click at [1510, 82] on button "Save" at bounding box center [1499, 73] width 99 height 26
click at [1504, 25] on span "Publish Changes" at bounding box center [1499, 23] width 79 height 13
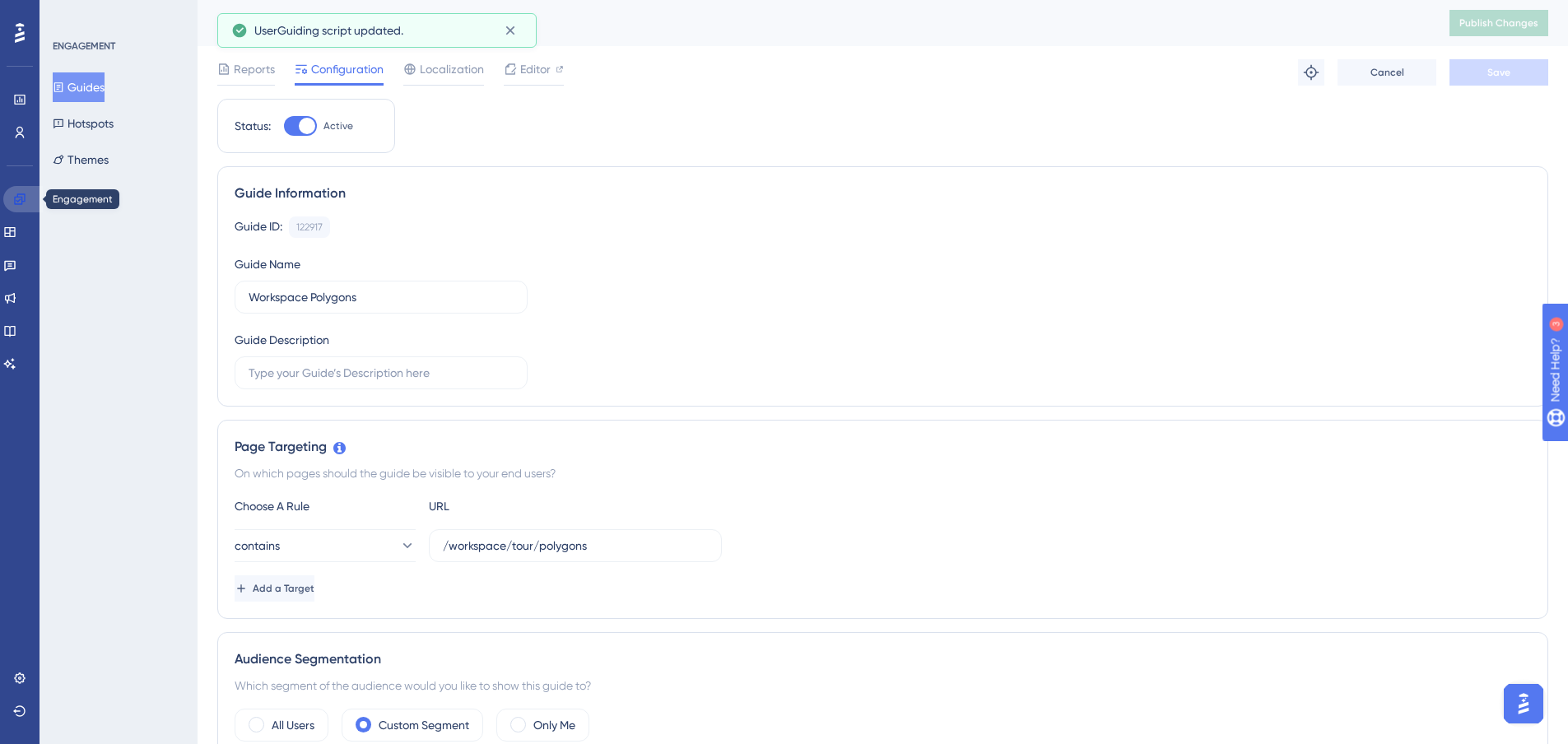
click at [18, 198] on icon at bounding box center [19, 198] width 10 height 10
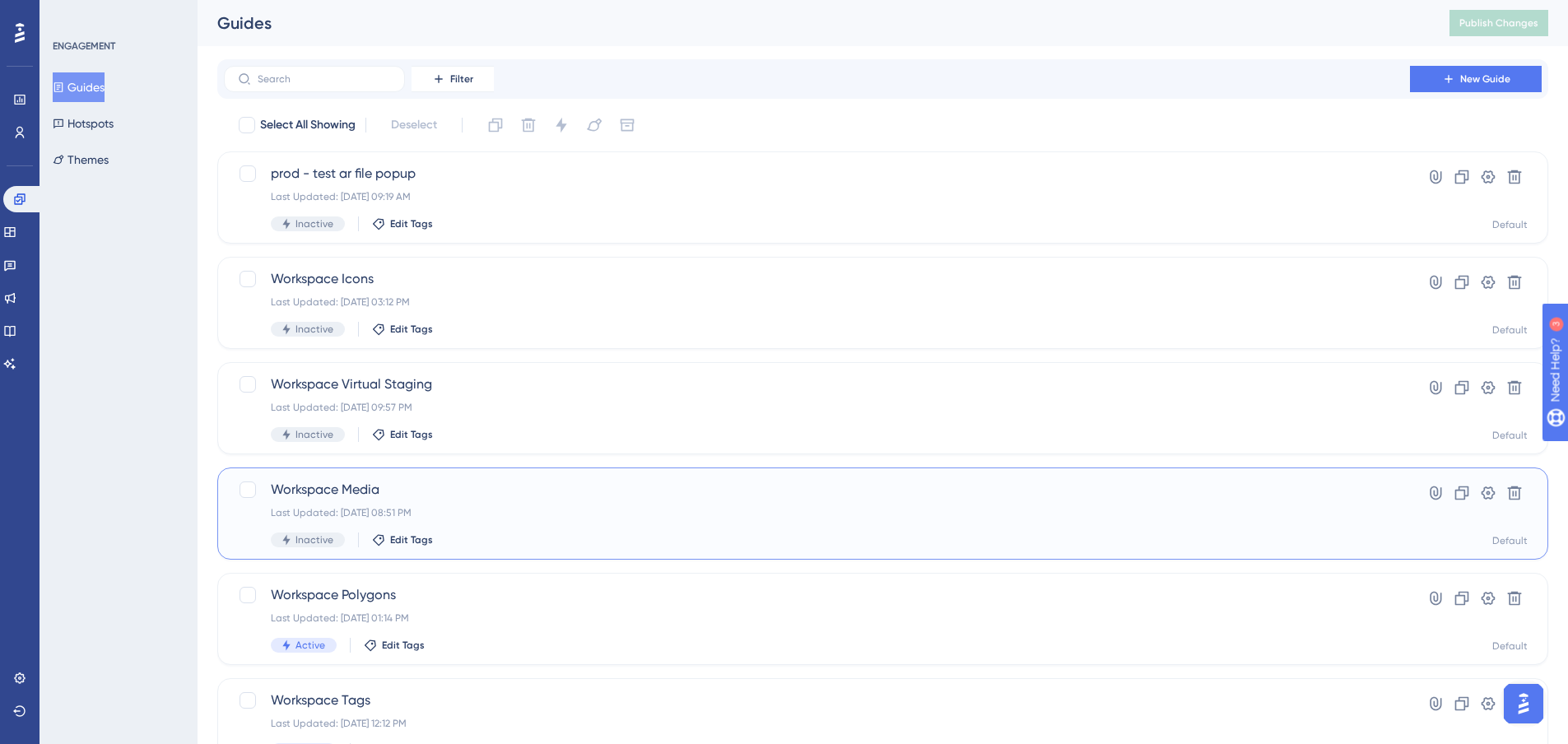
click at [368, 483] on span "Workspace Media" at bounding box center [816, 489] width 1092 height 20
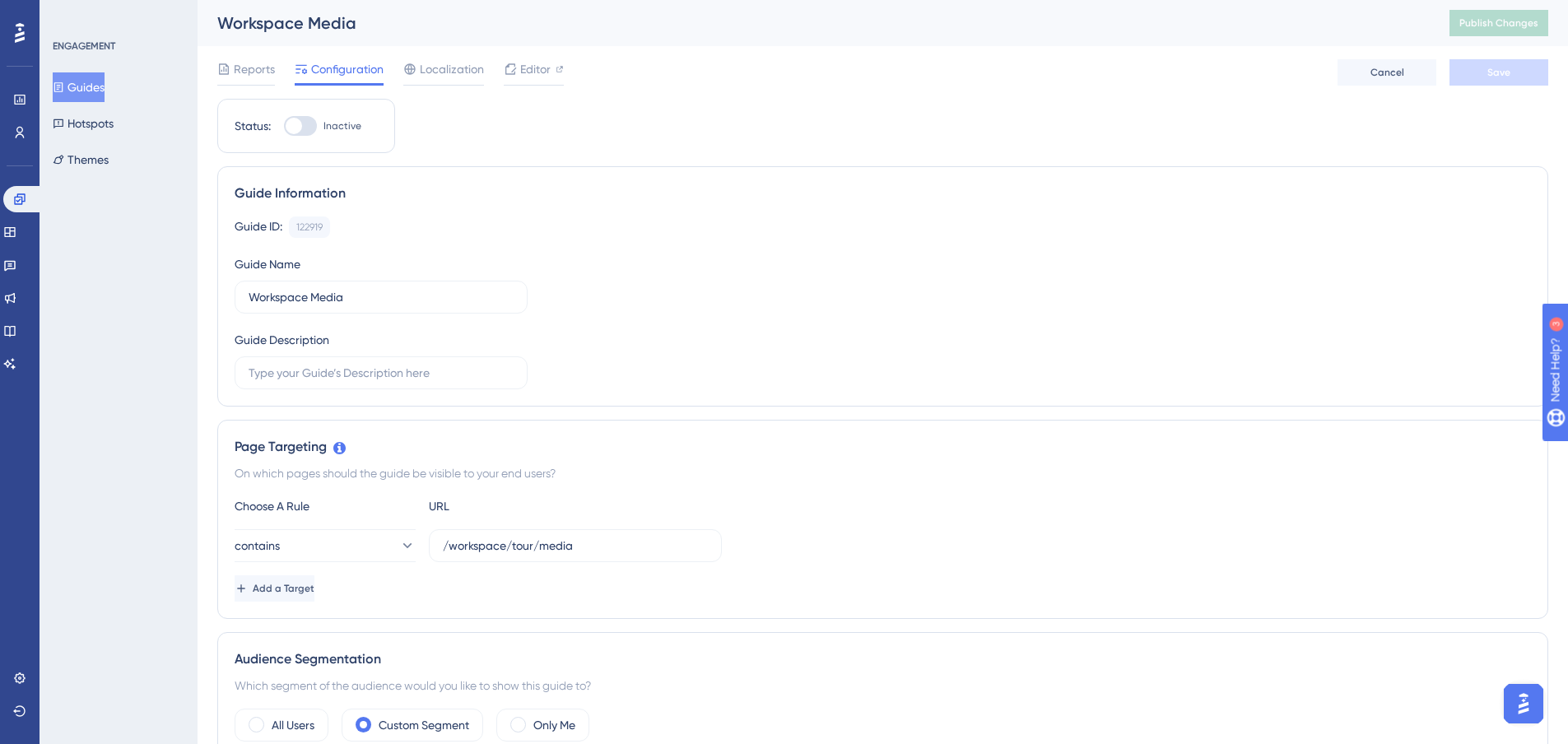
click at [300, 119] on div at bounding box center [299, 125] width 33 height 20
click at [284, 126] on input "Inactive" at bounding box center [284, 126] width 1 height 1
checkbox input "true"
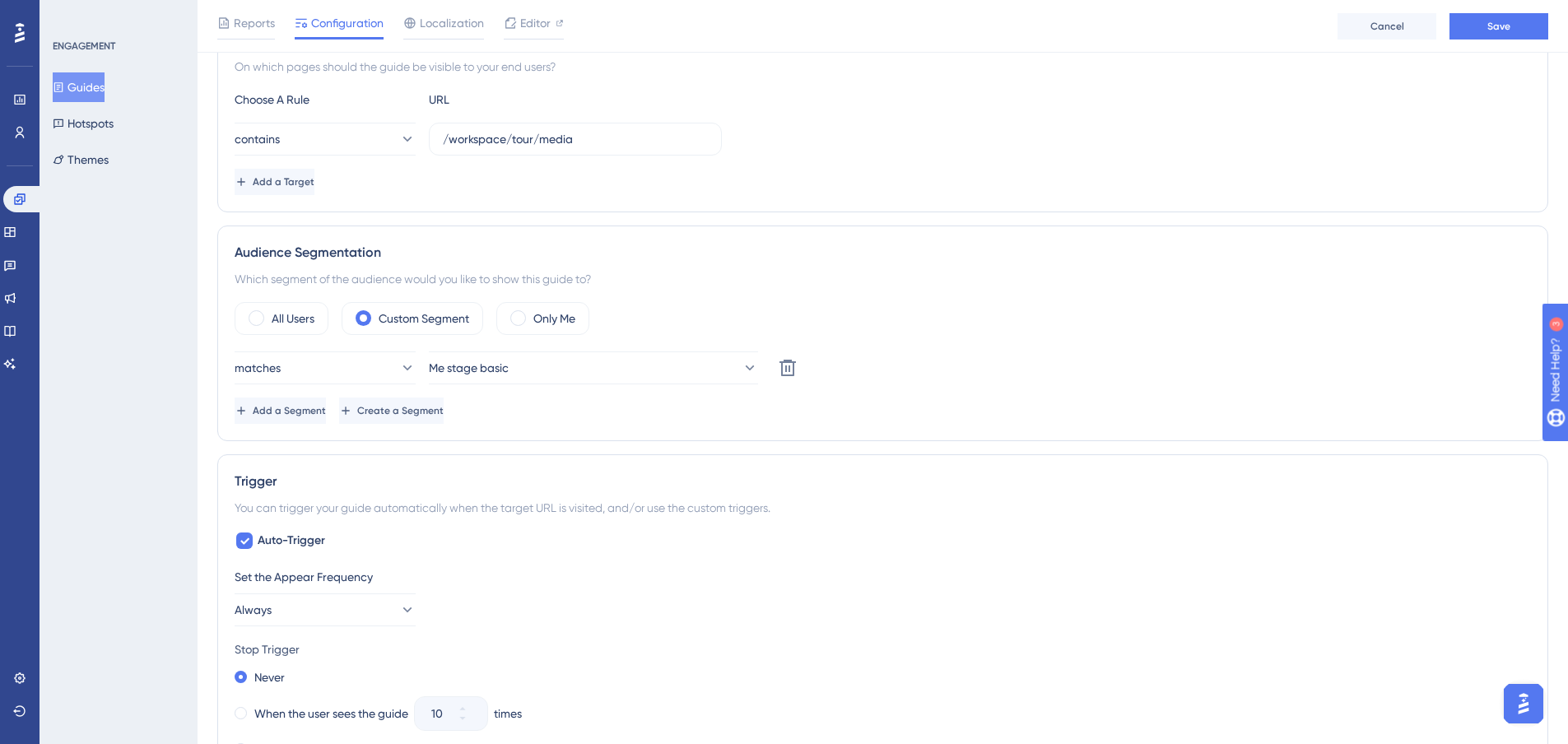
scroll to position [658, 0]
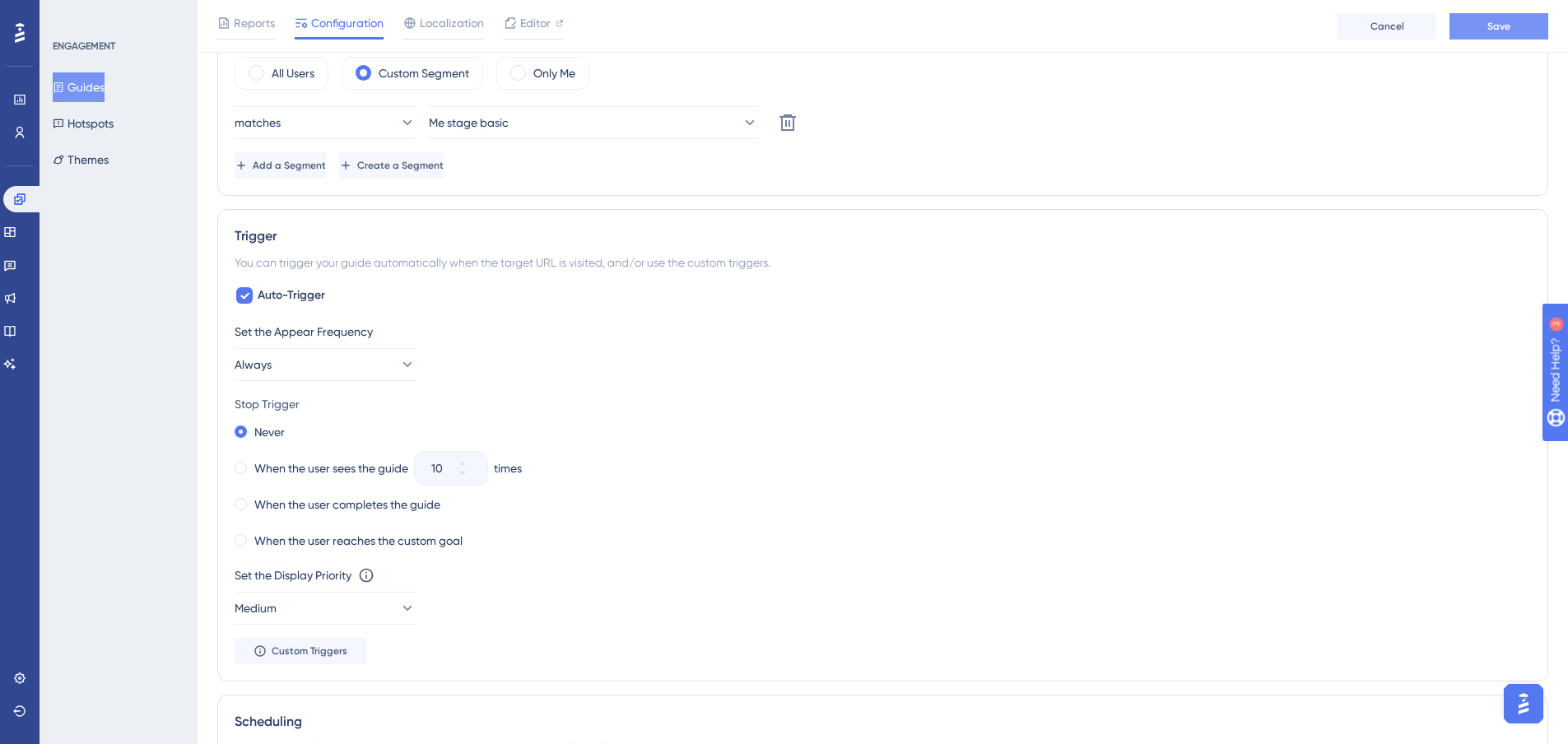
click at [1488, 34] on button "Save" at bounding box center [1499, 26] width 99 height 26
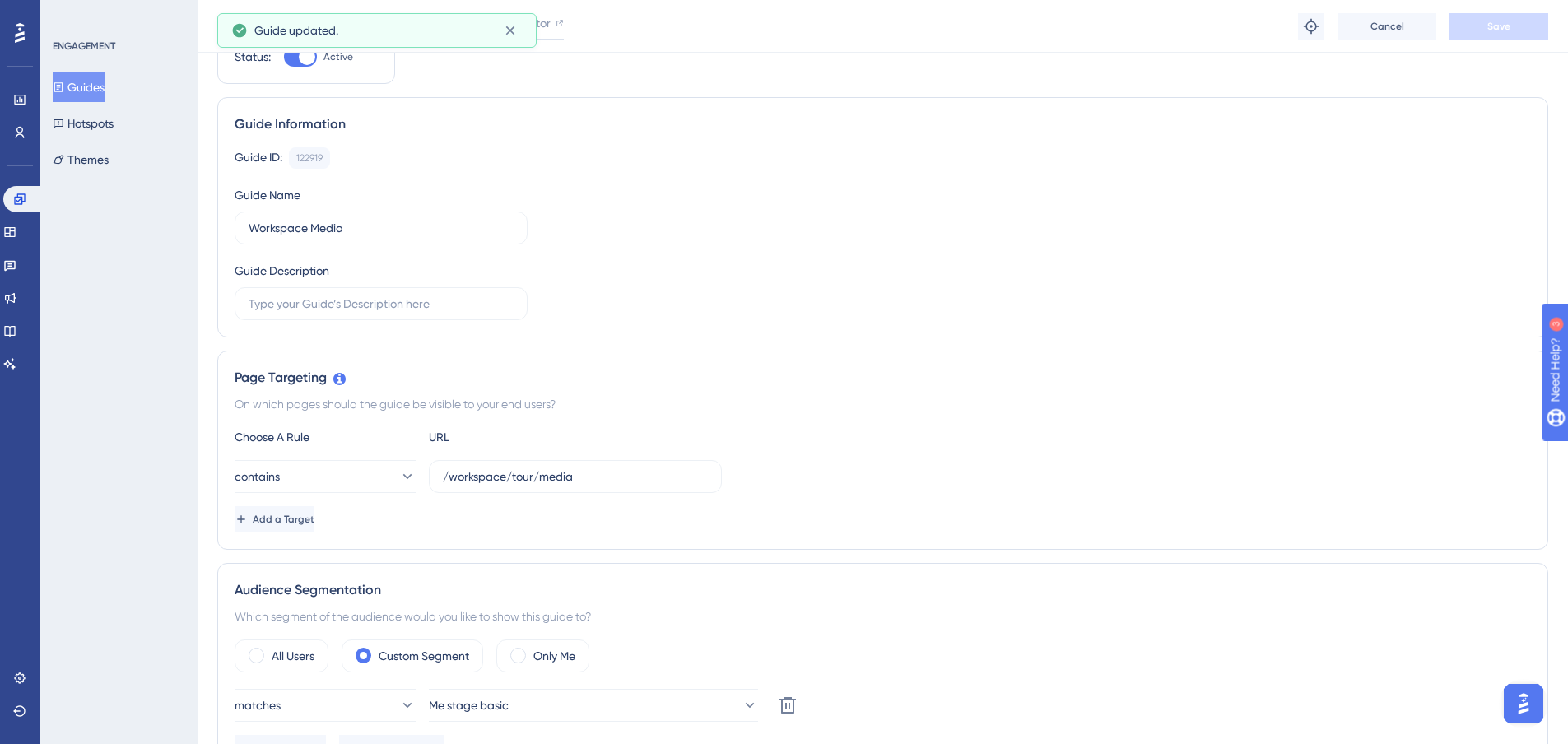
scroll to position [0, 0]
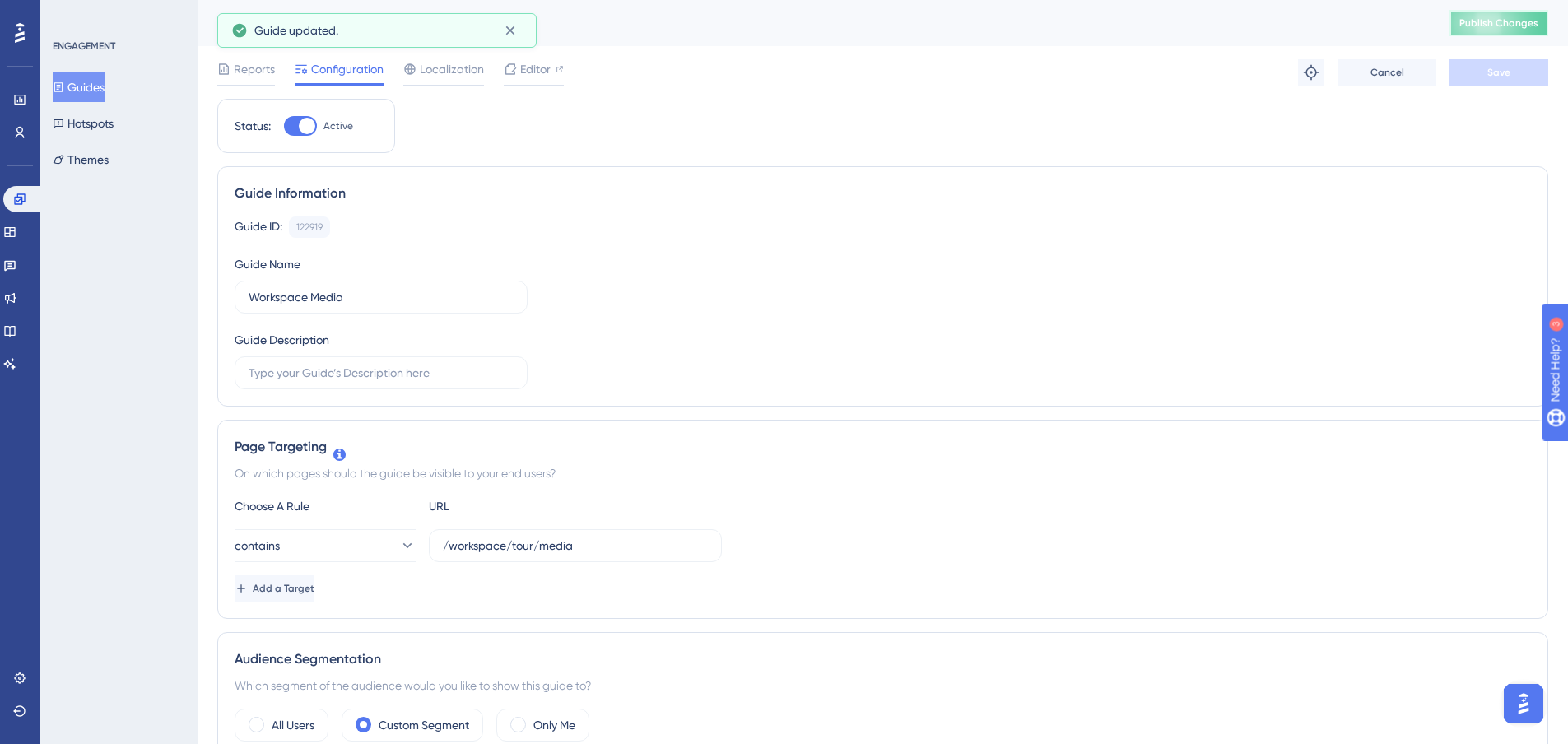
click at [1528, 30] on button "Publish Changes" at bounding box center [1499, 23] width 99 height 26
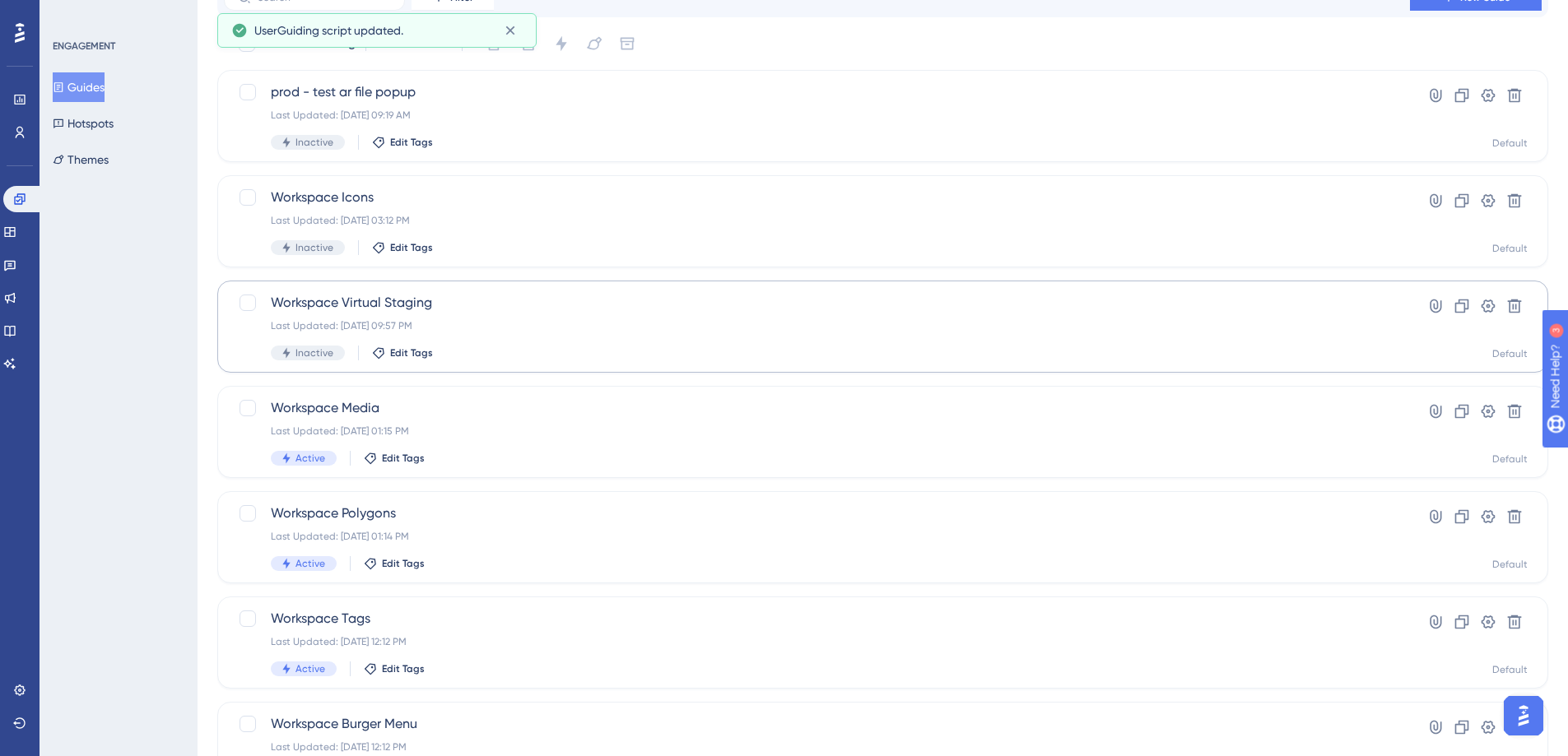
scroll to position [82, 0]
click at [412, 291] on div "Workspace Virtual Staging Last Updated: [DATE] 09:57 PM Inactive Edit Tags Hype…" at bounding box center [882, 325] width 1331 height 92
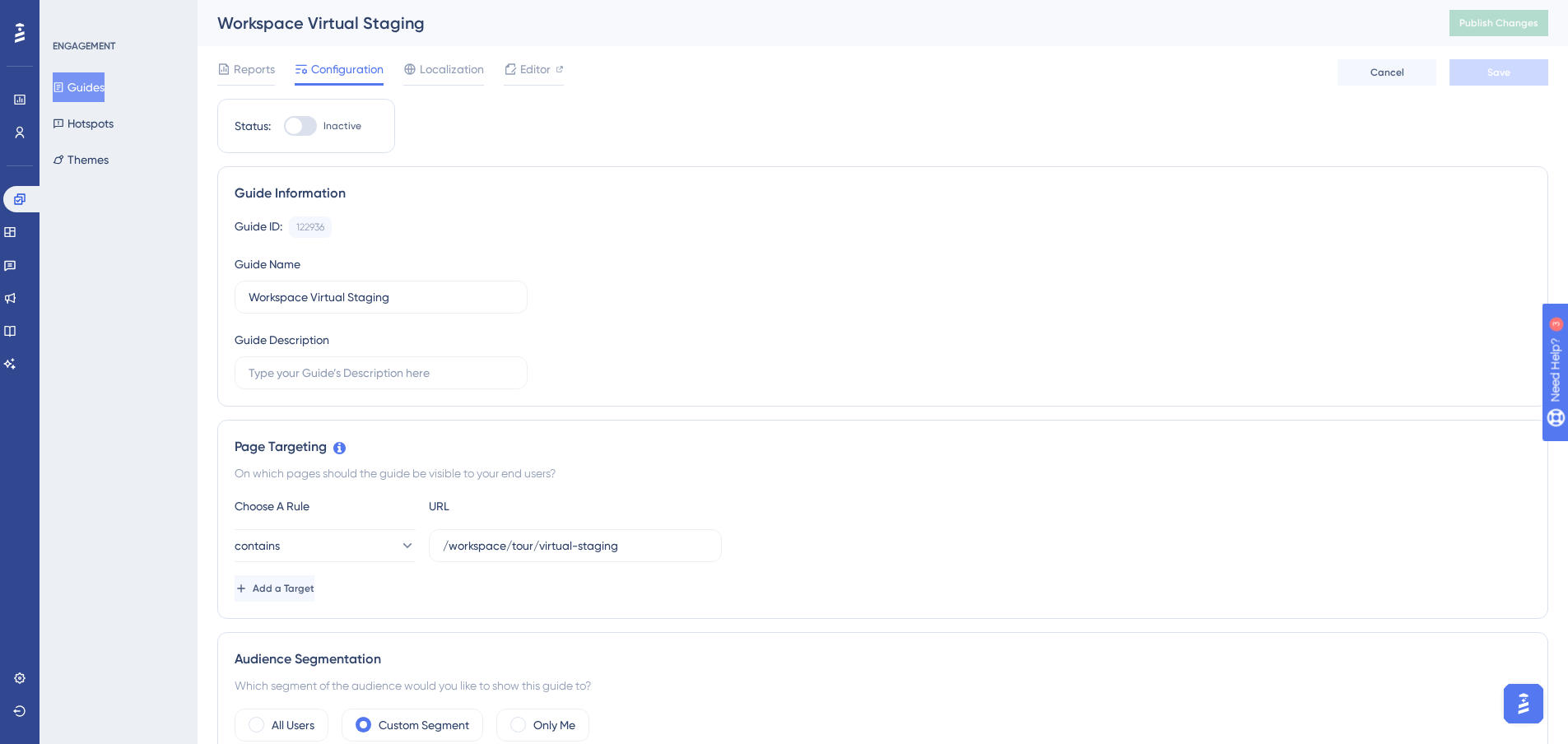
click at [308, 130] on div at bounding box center [299, 125] width 33 height 20
click at [284, 127] on input "Inactive" at bounding box center [284, 126] width 1 height 1
checkbox input "true"
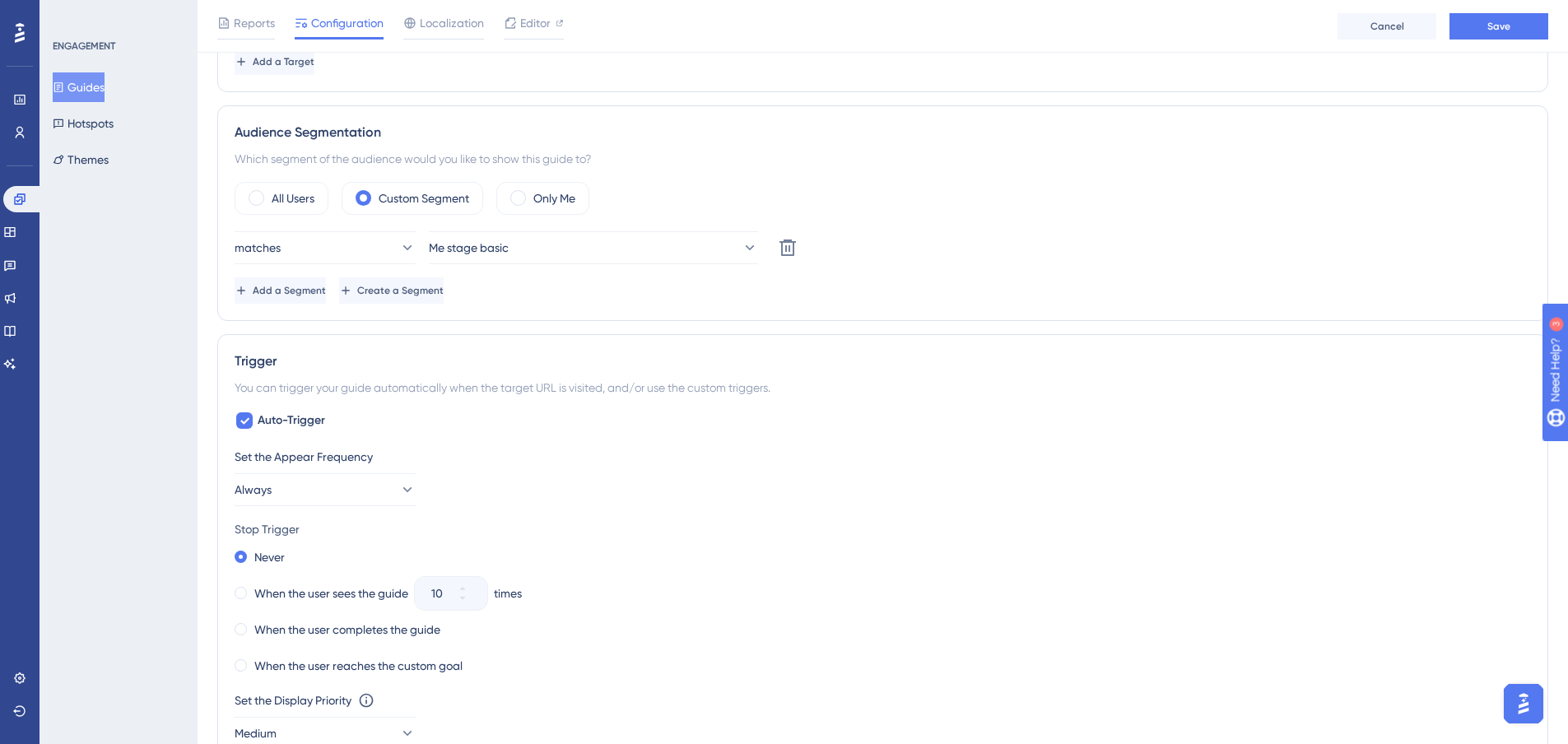
scroll to position [576, 0]
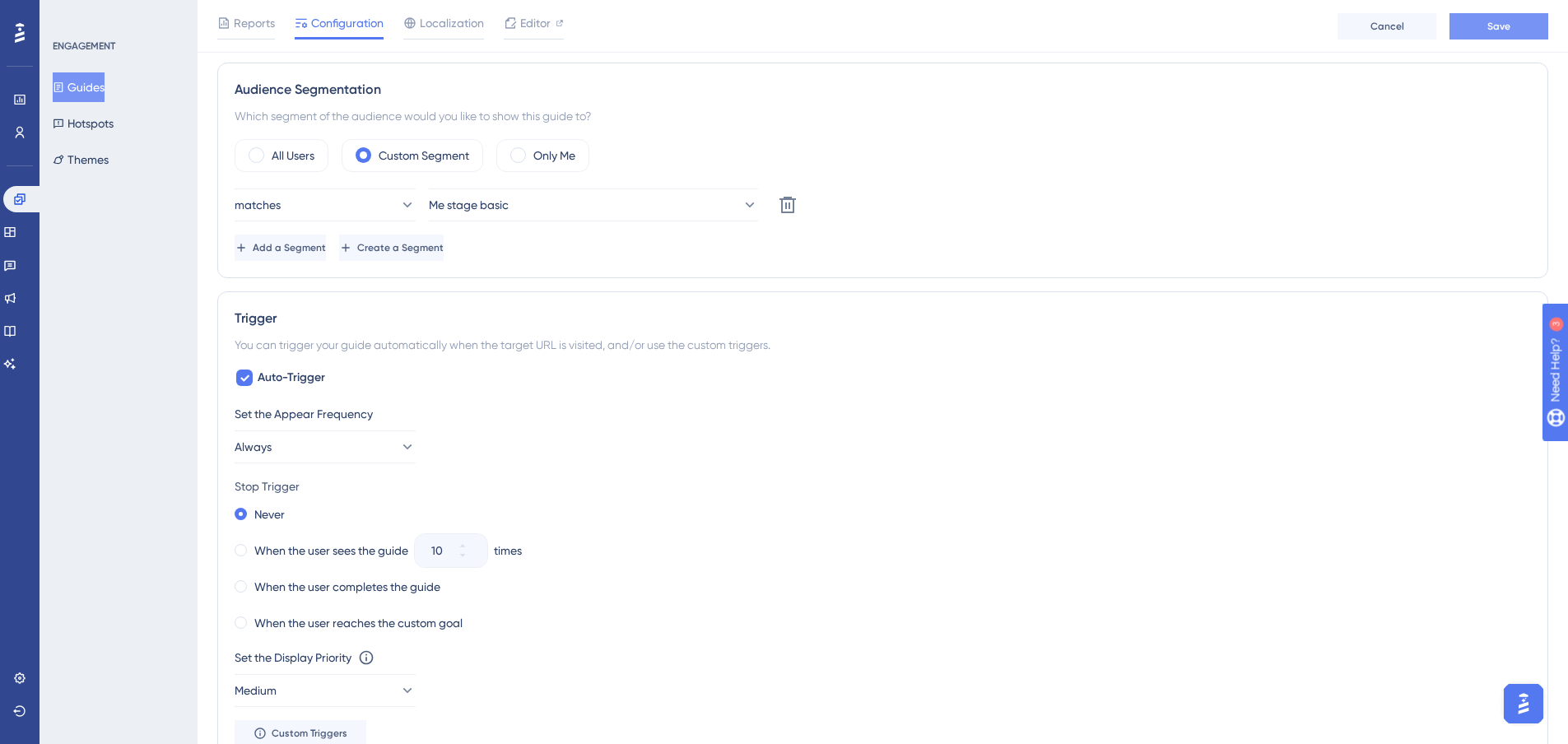
click at [1510, 32] on button "Save" at bounding box center [1499, 26] width 99 height 26
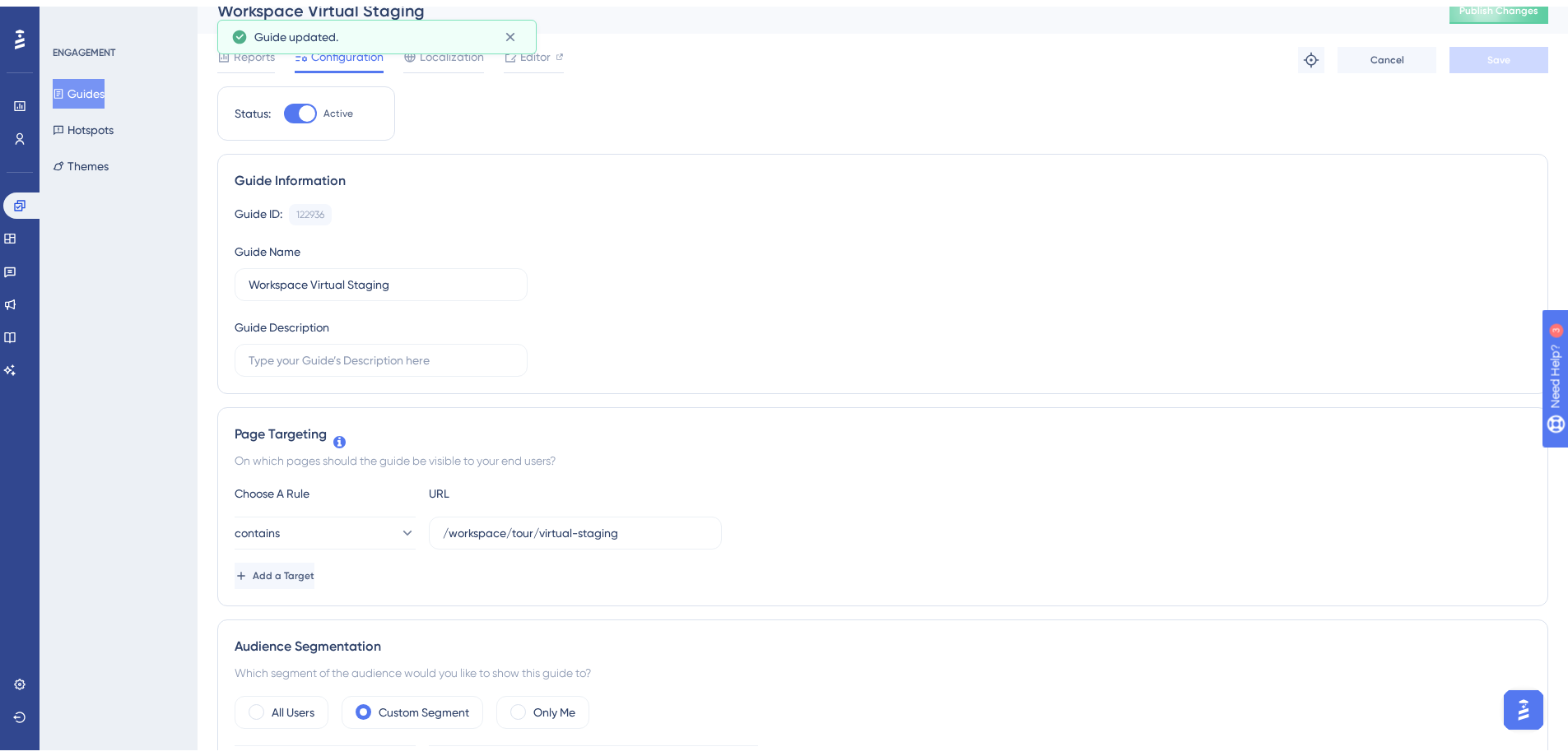
scroll to position [0, 0]
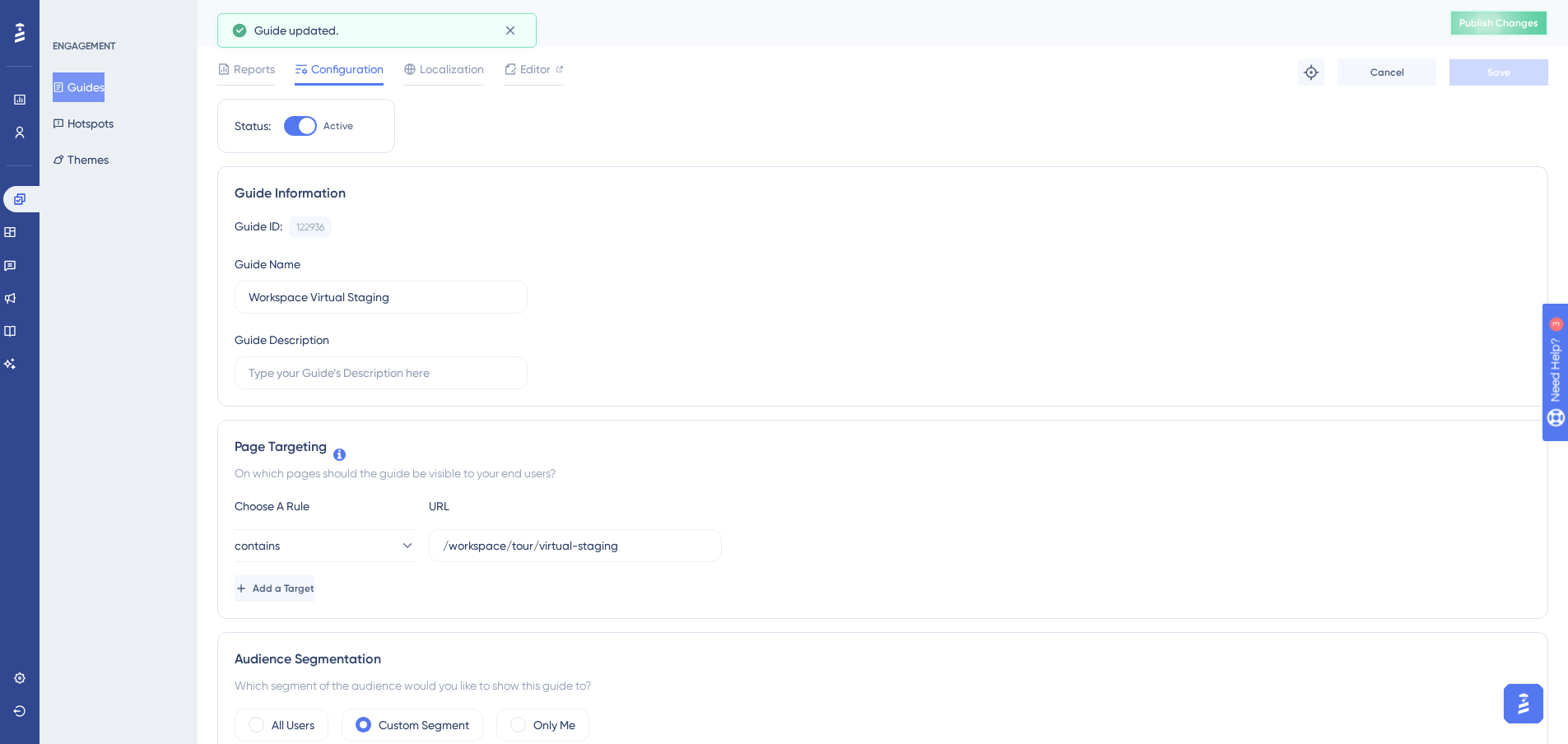
click at [1508, 34] on button "Publish Changes" at bounding box center [1499, 23] width 99 height 26
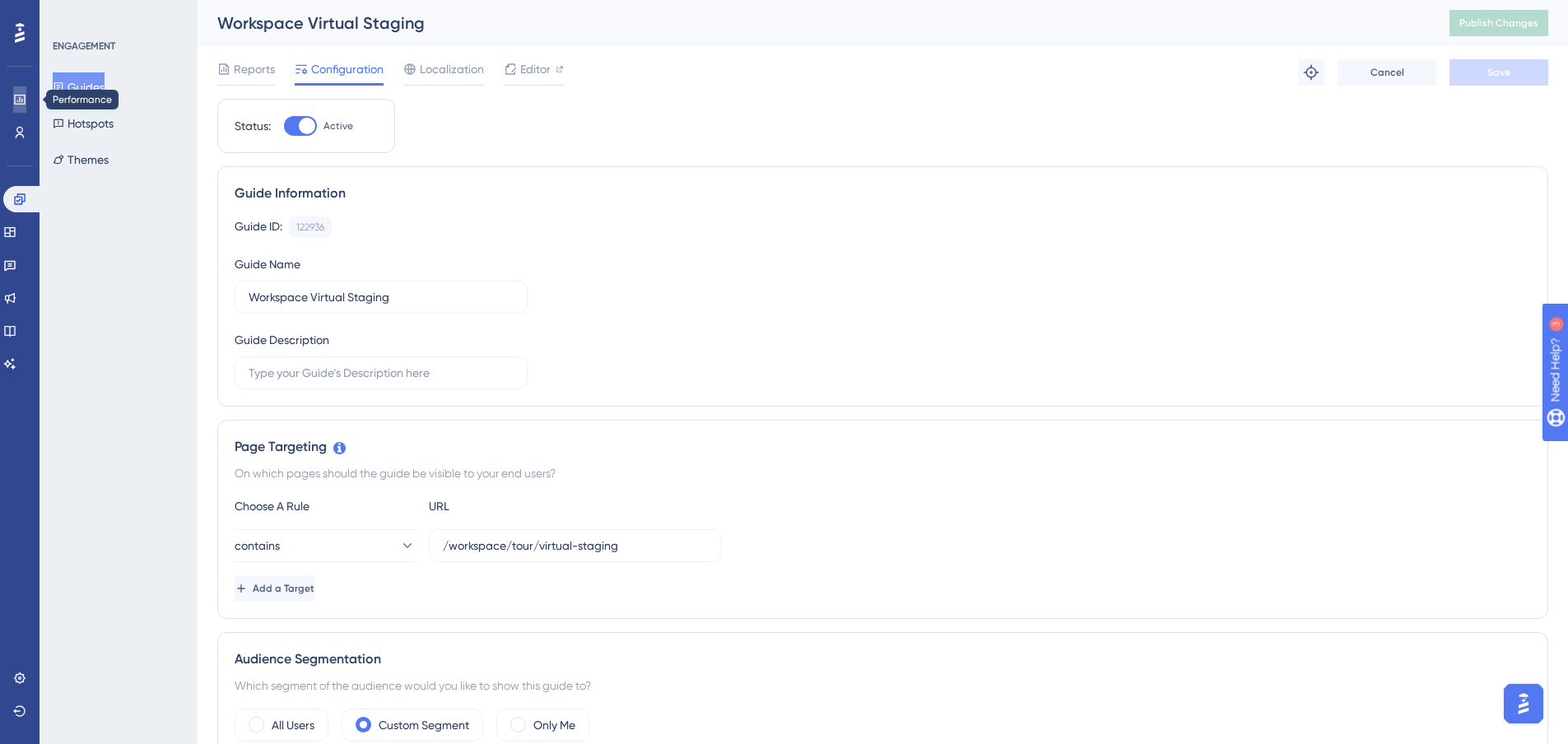
click at [26, 90] on link at bounding box center [20, 100] width 13 height 26
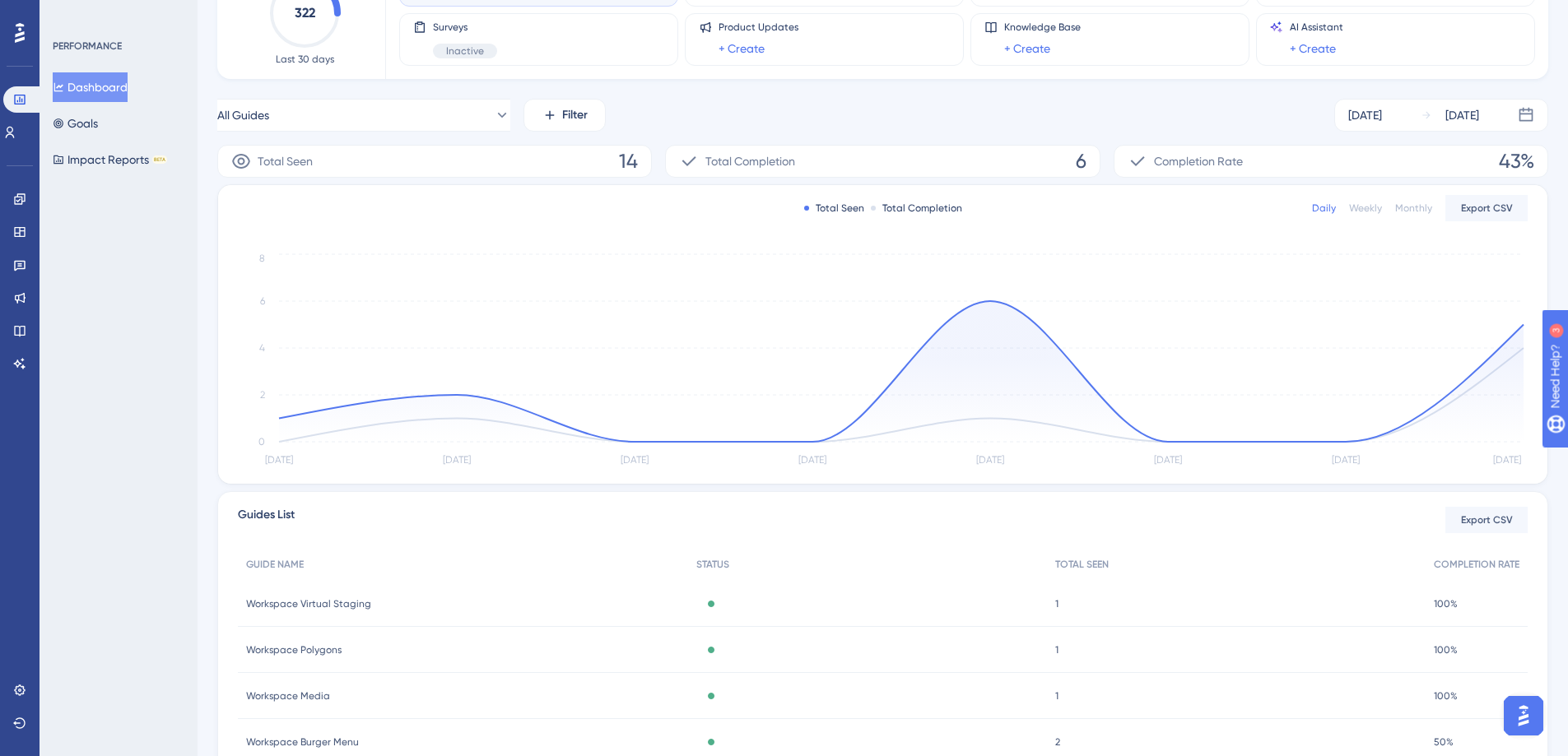
scroll to position [293, 0]
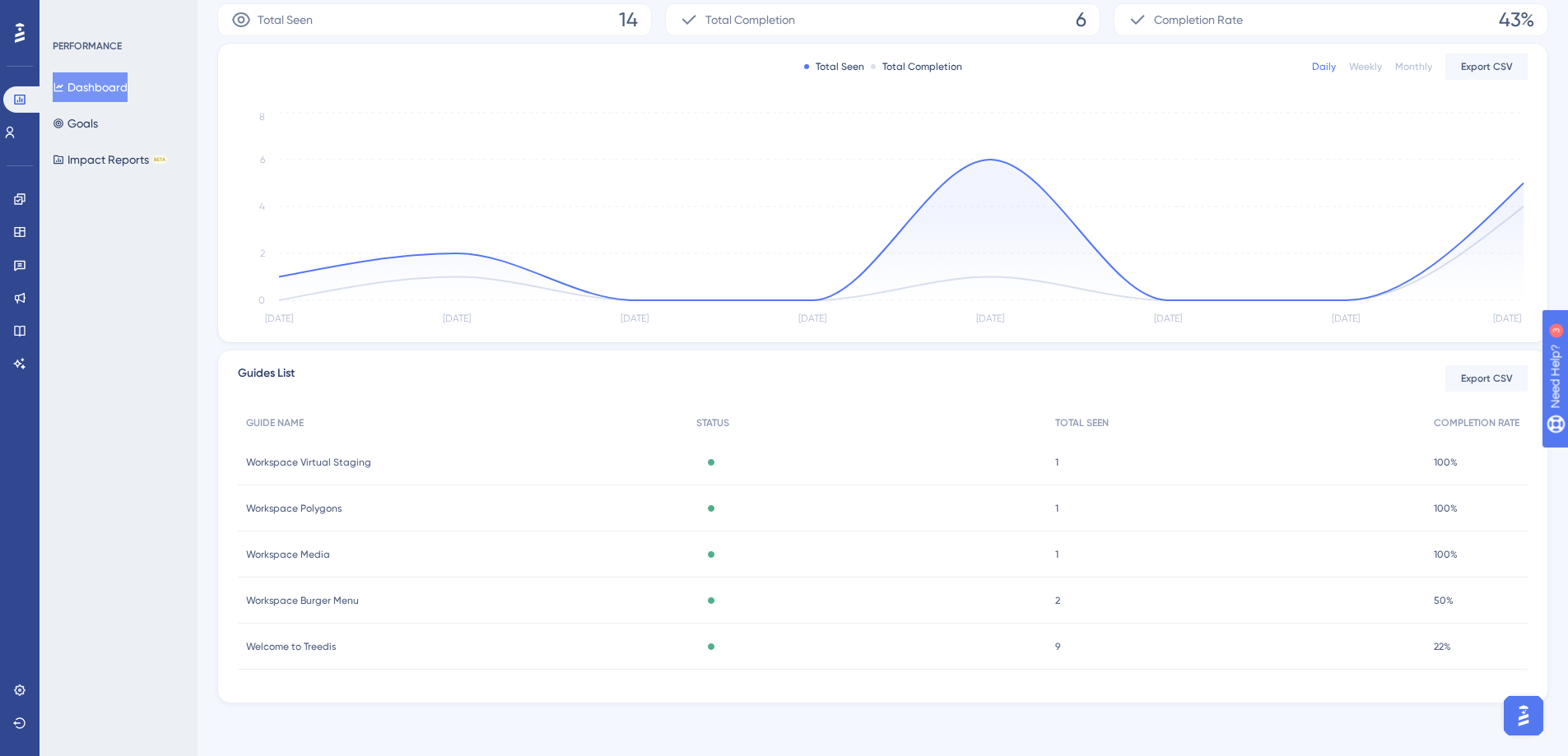
click at [1057, 640] on span "9" at bounding box center [1057, 647] width 5 height 13
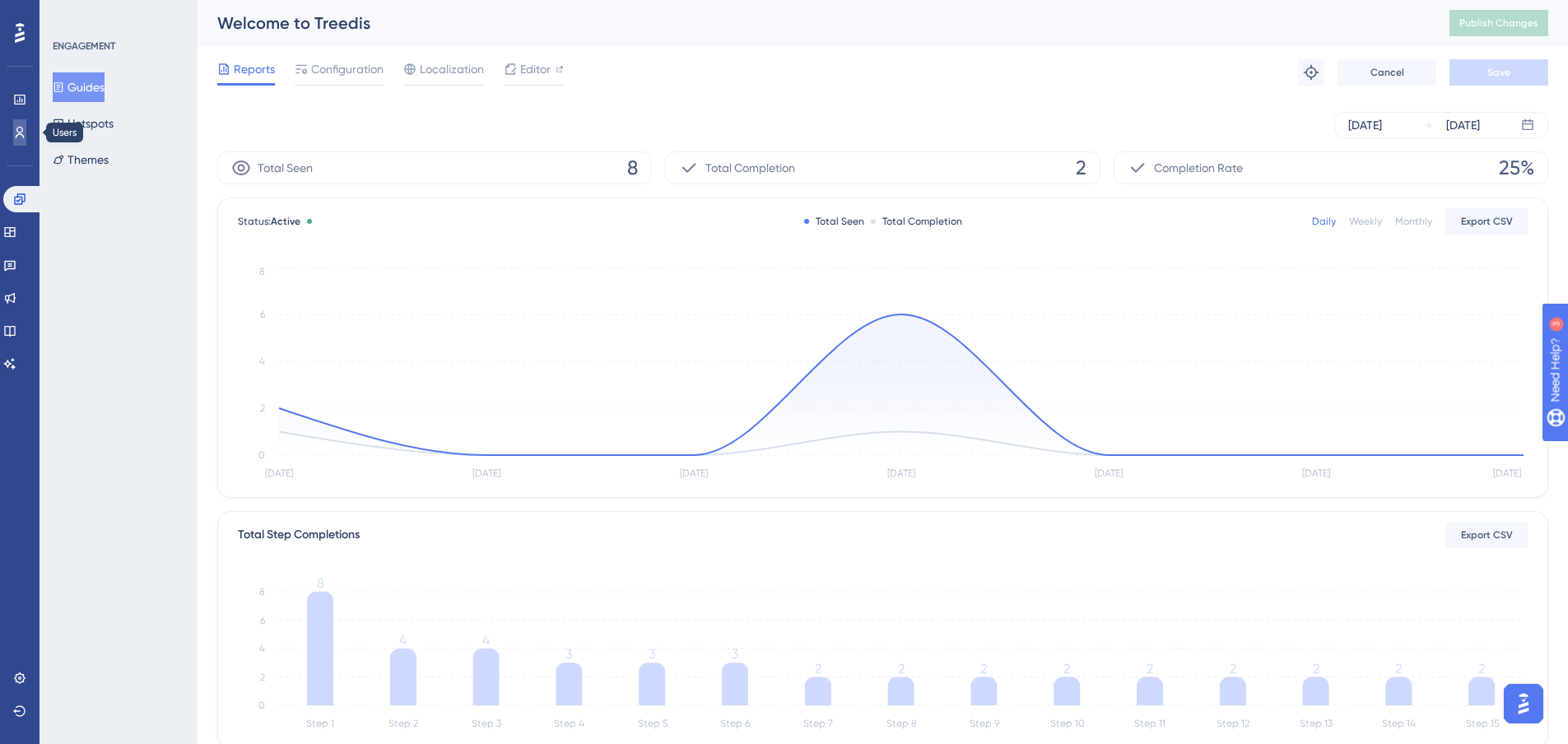
click at [21, 137] on icon at bounding box center [20, 132] width 13 height 13
